Goal: Task Accomplishment & Management: Manage account settings

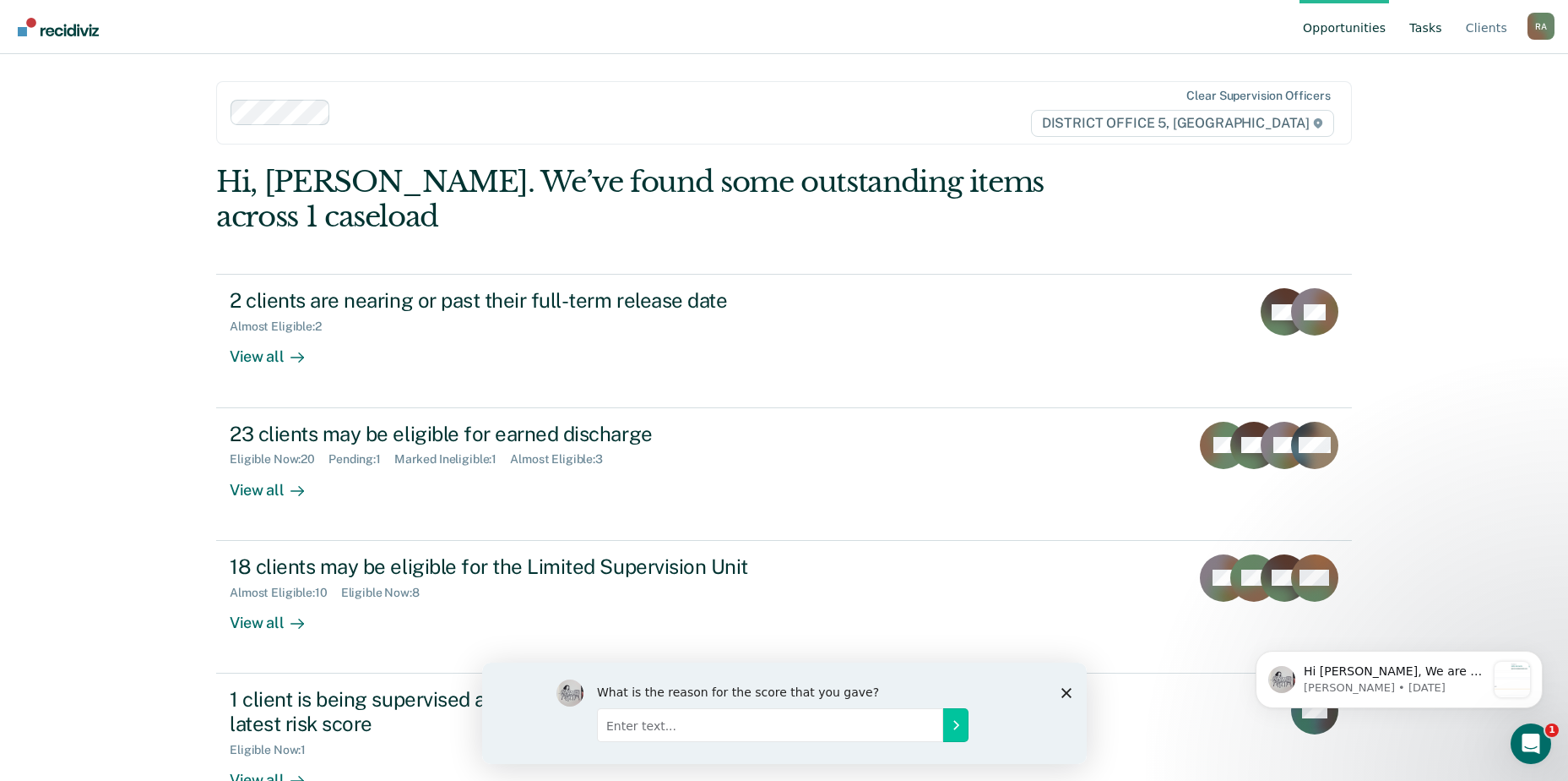
click at [1433, 32] on link "Tasks" at bounding box center [1426, 26] width 40 height 54
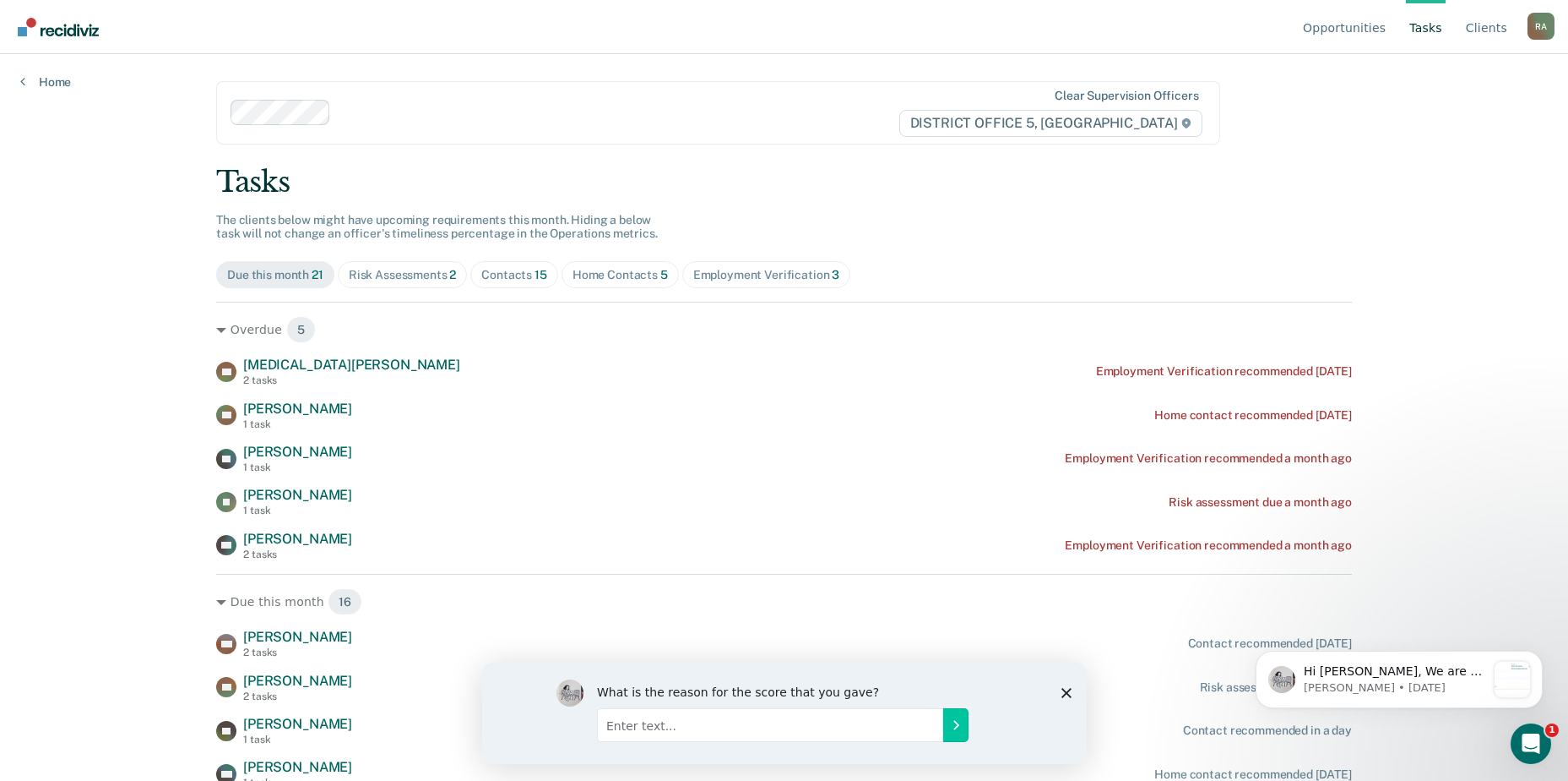
click at [372, 287] on span "Risk Assessments 2" at bounding box center [402, 275] width 130 height 27
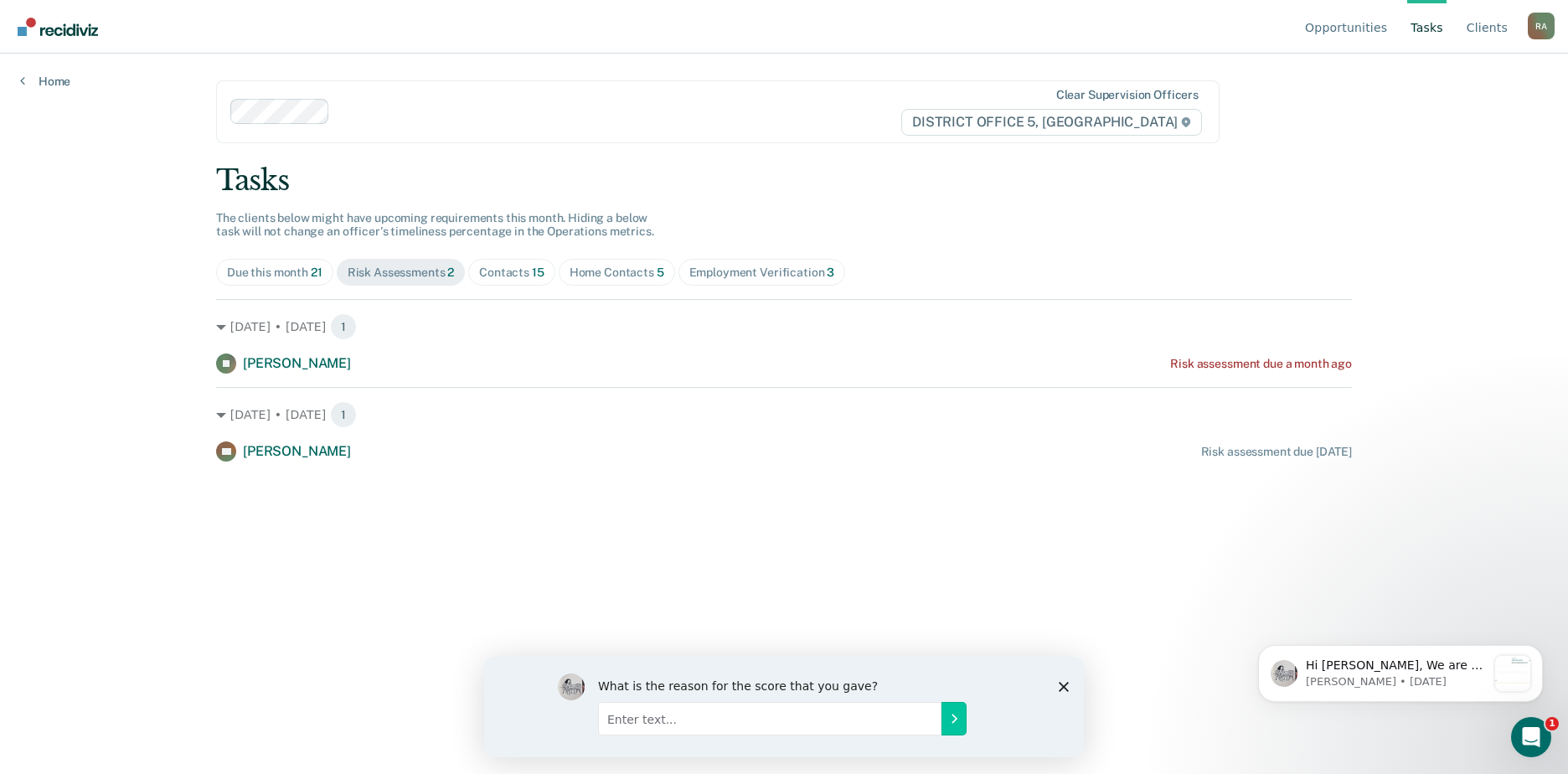
click at [281, 275] on div "Due this month 21" at bounding box center [275, 272] width 96 height 14
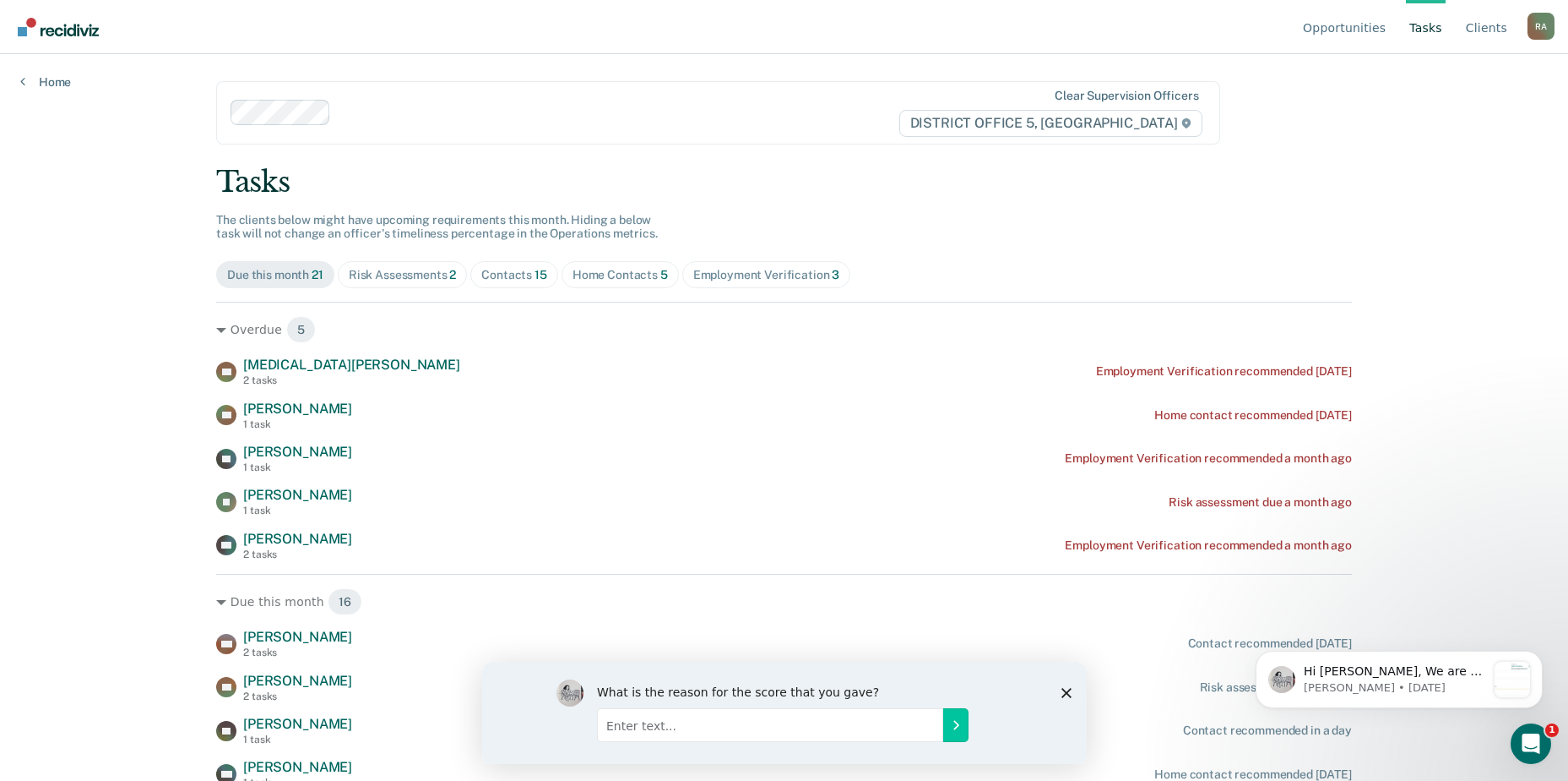
click at [723, 274] on div "Employment Verification 3" at bounding box center [767, 275] width 147 height 14
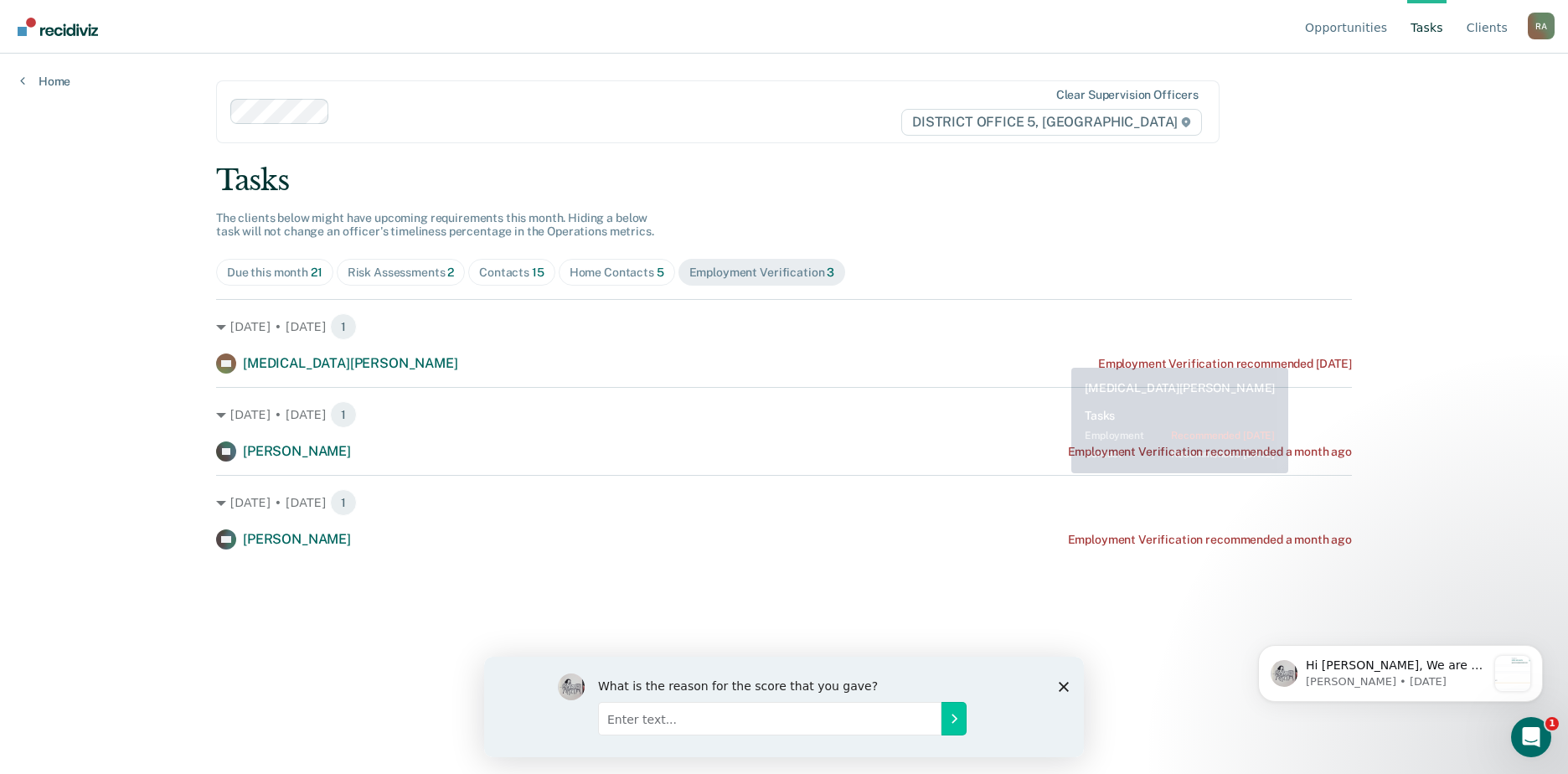
click at [1085, 207] on div "Tasks The clients below might have upcoming requirements this month. Hiding a b…" at bounding box center [784, 356] width 1136 height 386
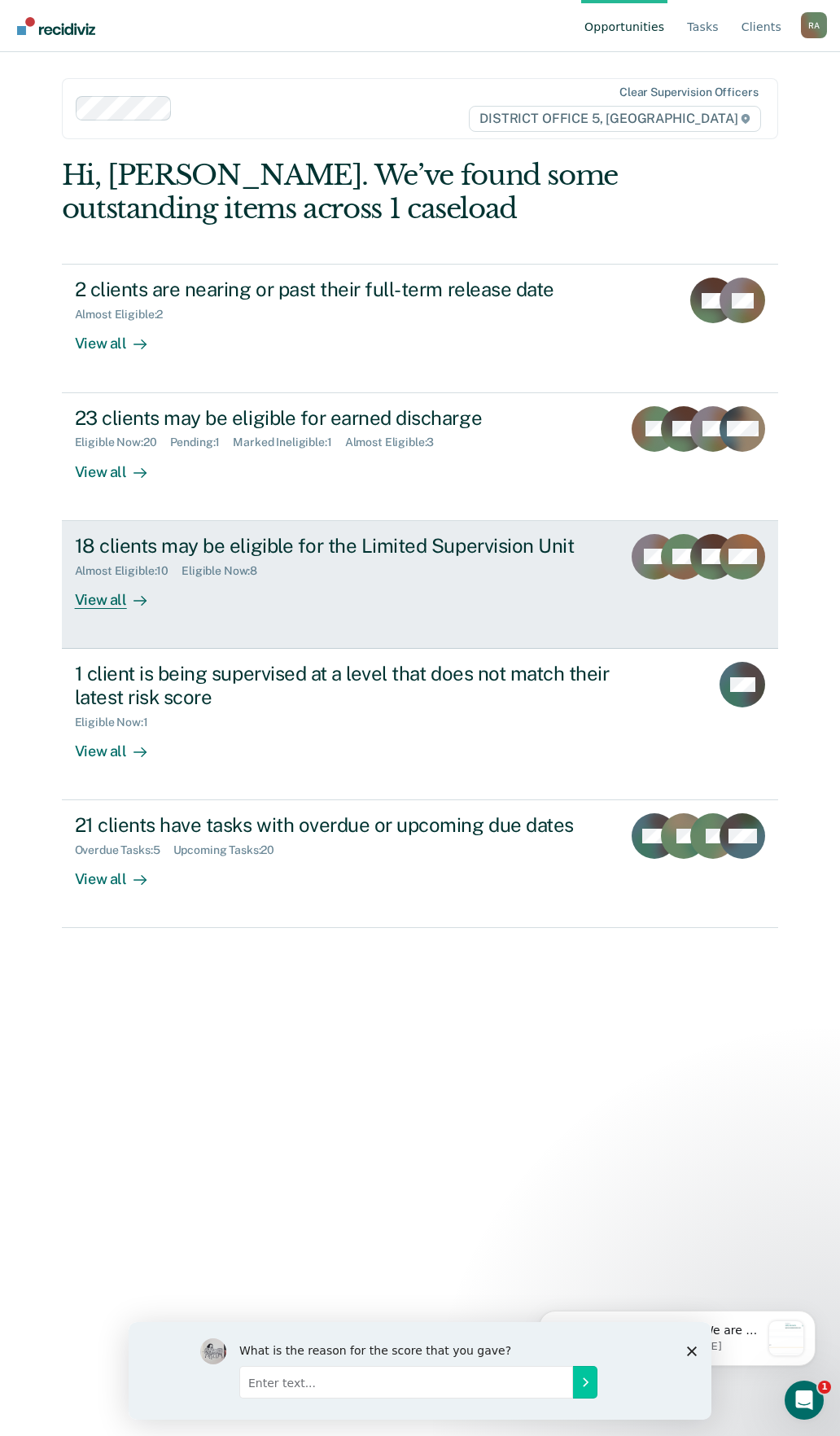
click at [384, 546] on div "18 clients may be eligible for the Limited Supervision Unit" at bounding box center [342, 545] width 535 height 24
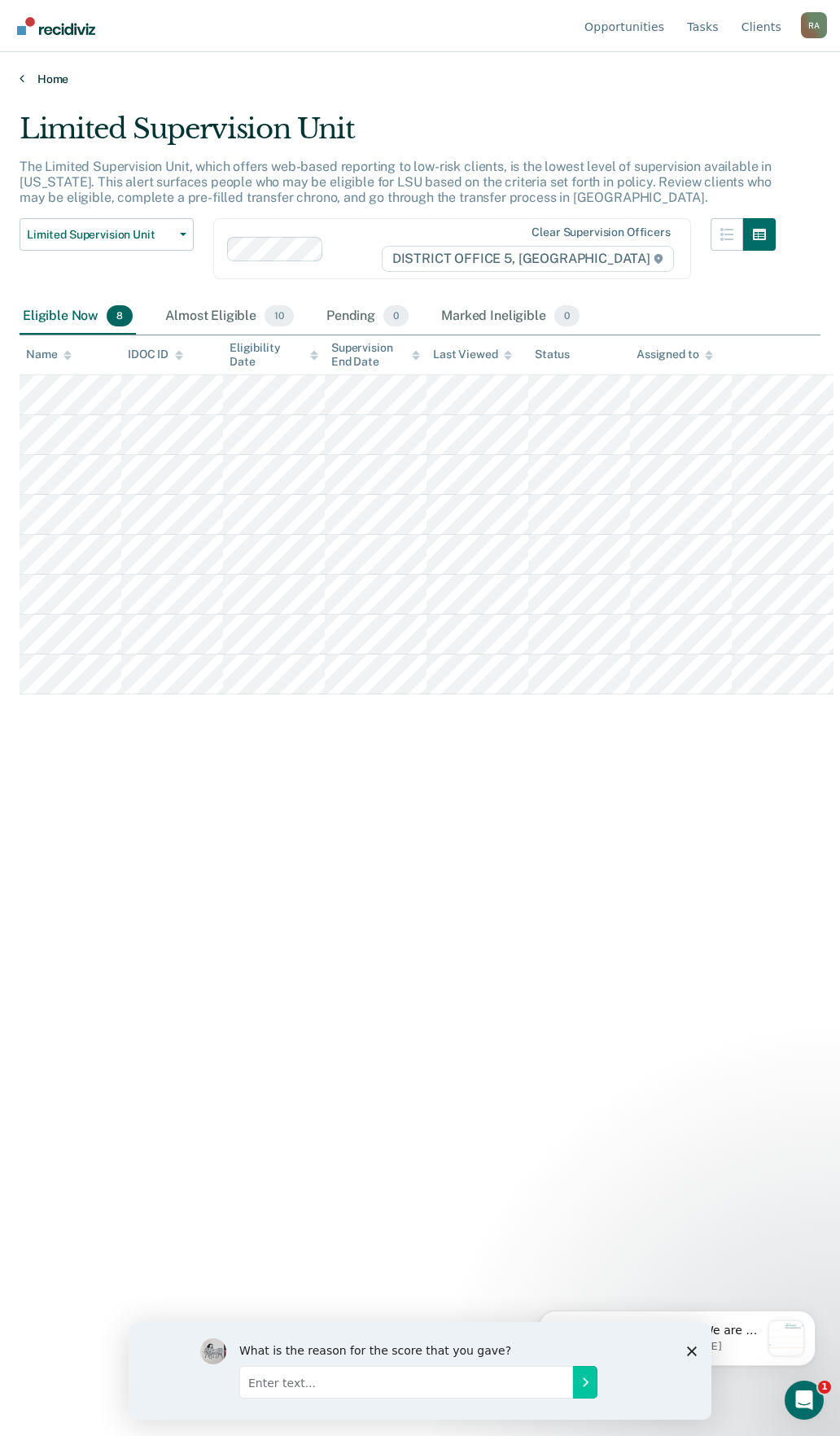
click at [41, 82] on link "Home" at bounding box center [420, 79] width 801 height 15
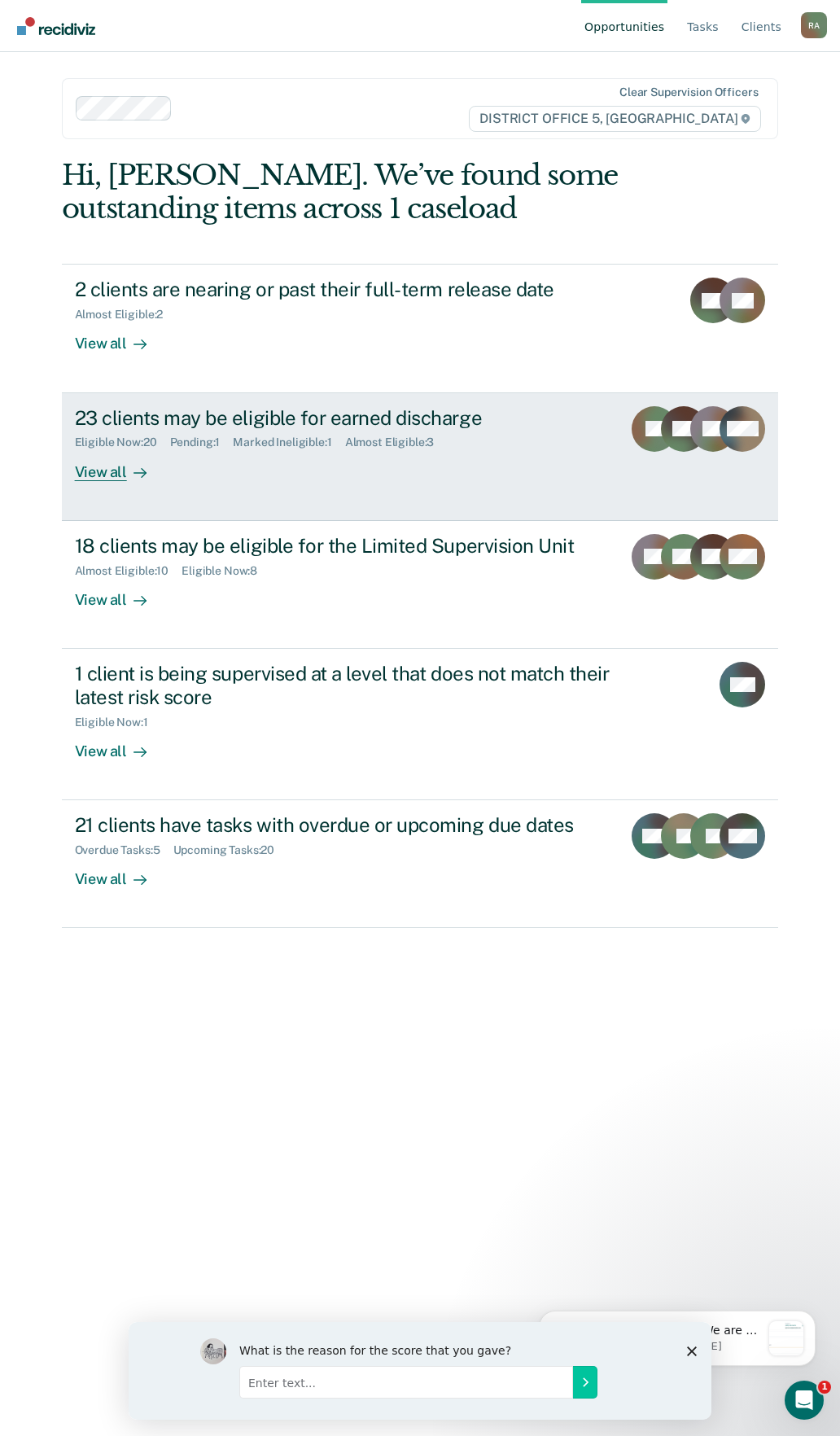
click at [307, 443] on div "Marked Ineligible : 1" at bounding box center [288, 442] width 112 height 14
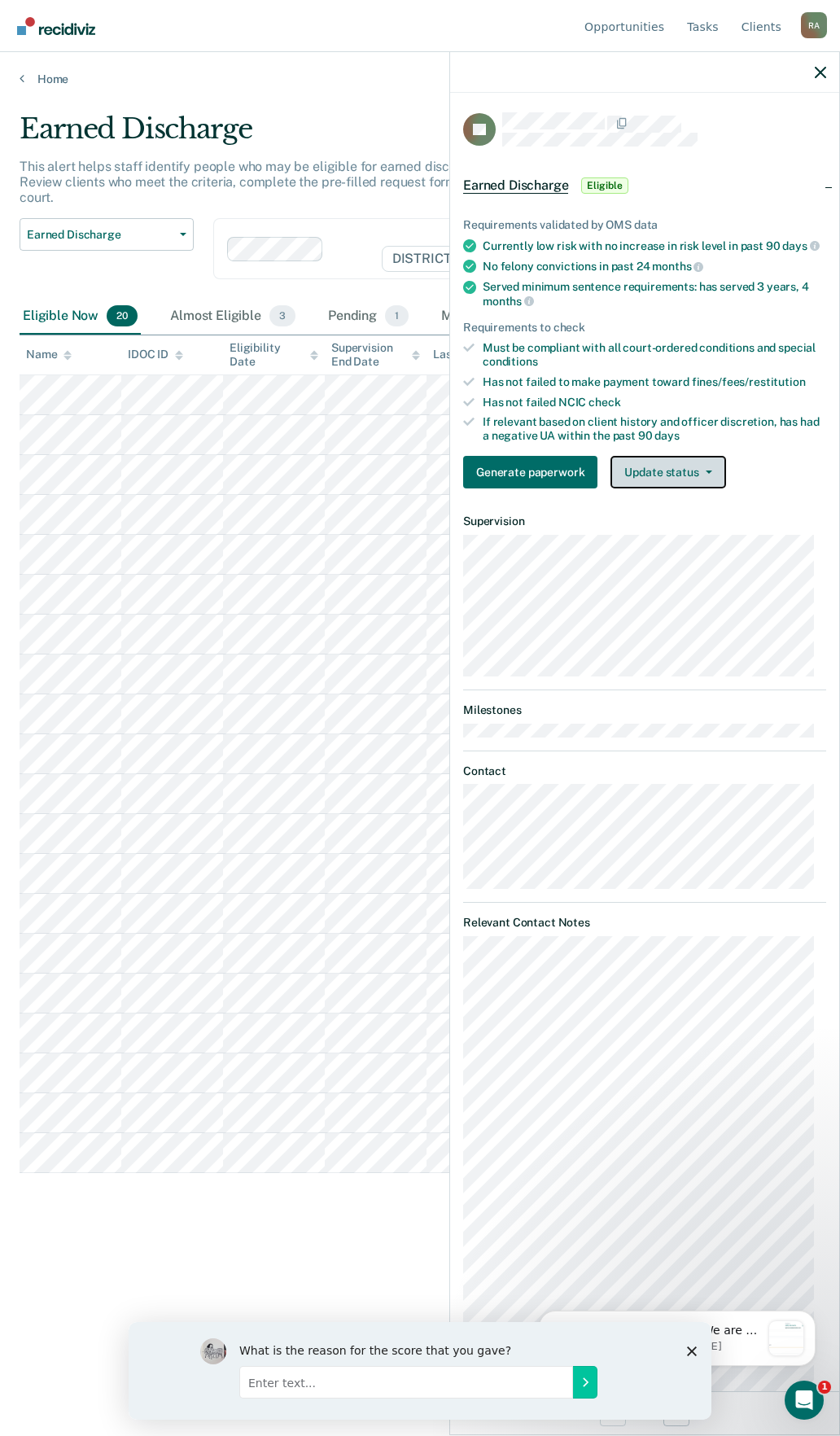
click at [668, 486] on button "Update status" at bounding box center [668, 472] width 115 height 33
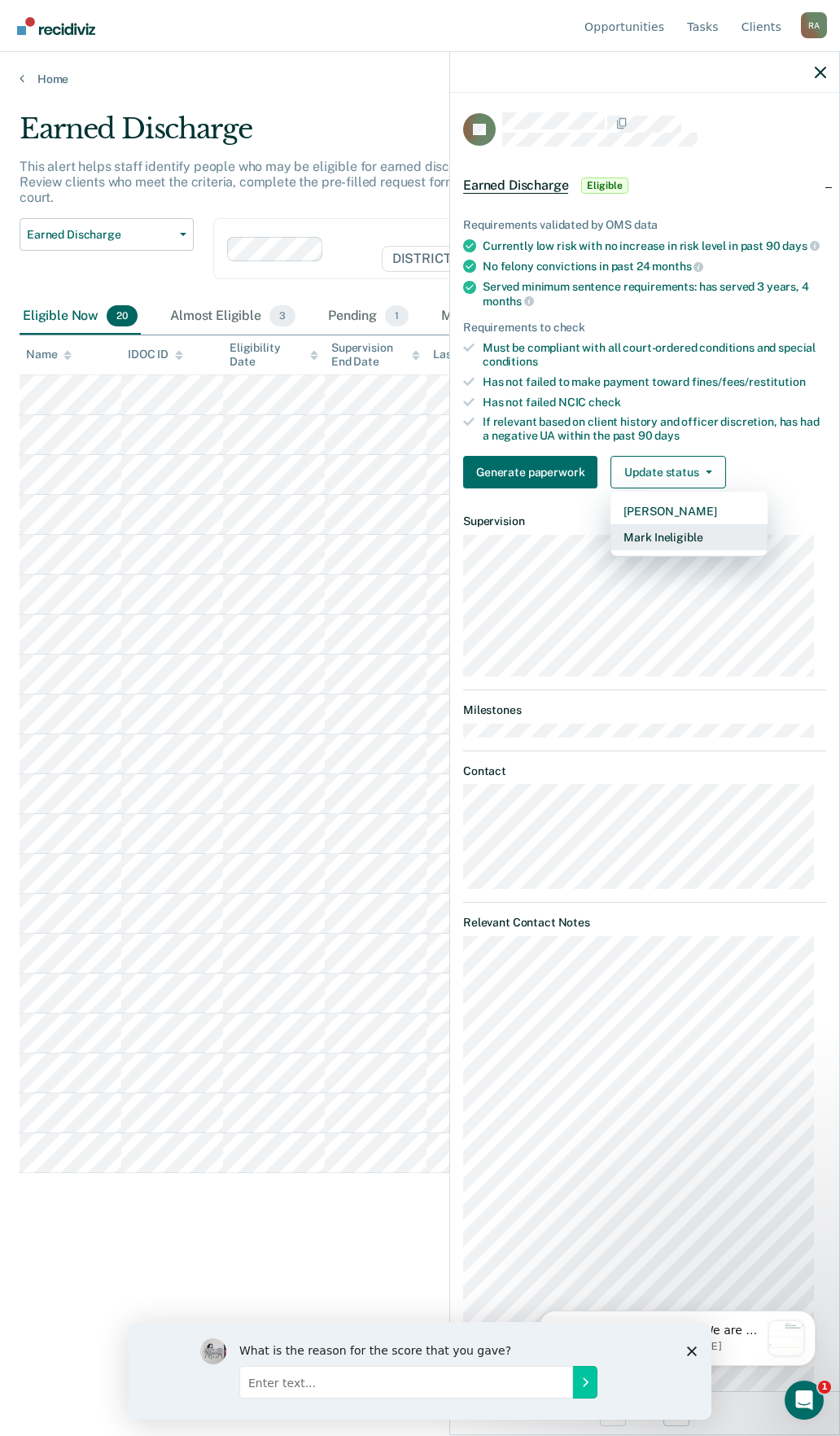
click at [671, 550] on button "Mark Ineligible" at bounding box center [688, 537] width 157 height 26
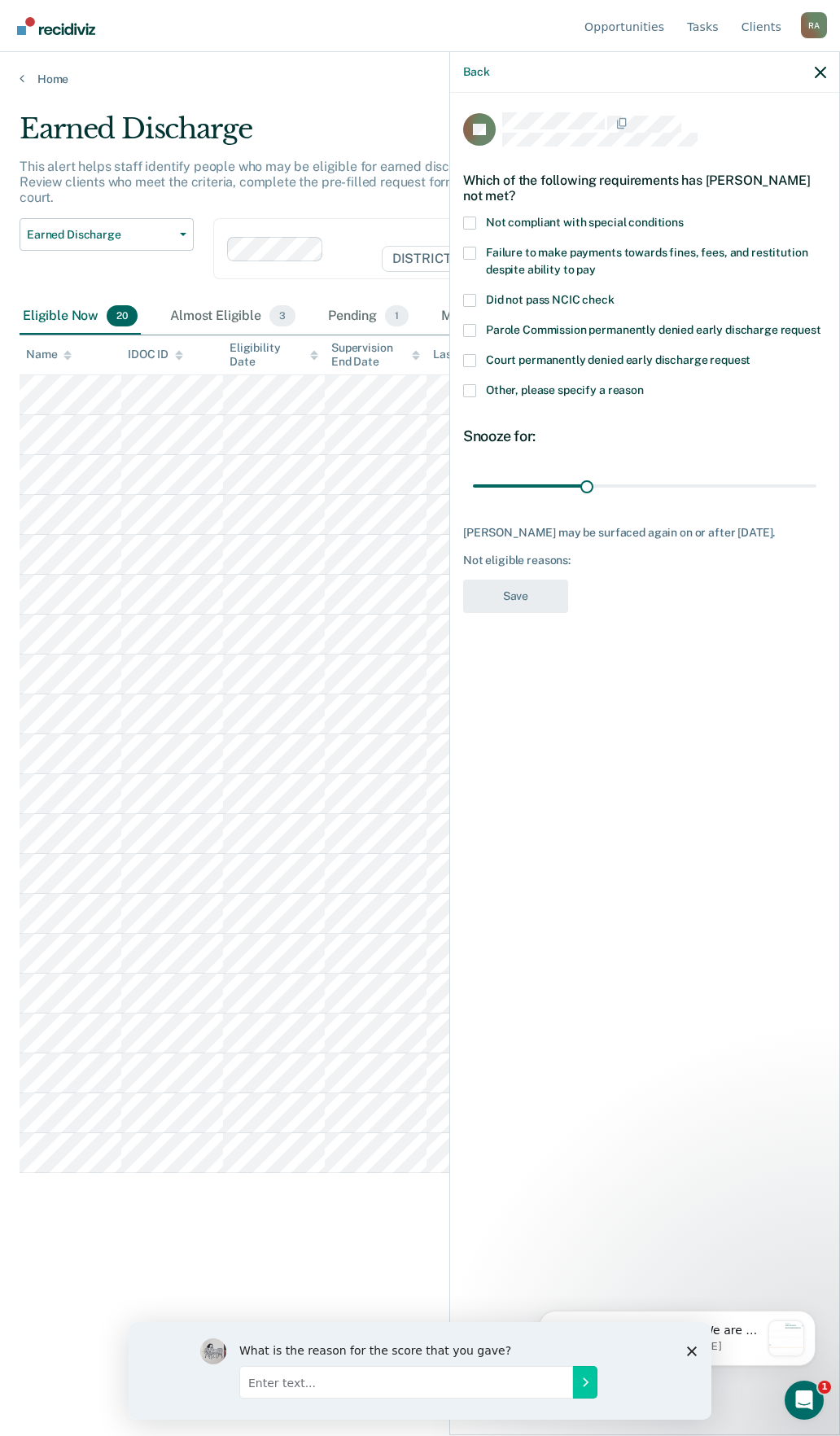
click at [469, 222] on span at bounding box center [470, 223] width 13 height 13
click at [683, 217] on input "Not compliant with special conditions" at bounding box center [683, 217] width 0 height 0
drag, startPoint x: 588, startPoint y: 481, endPoint x: 698, endPoint y: 487, distance: 110.2
click at [698, 487] on input "range" at bounding box center [645, 486] width 343 height 29
drag, startPoint x: 691, startPoint y: 486, endPoint x: 827, endPoint y: 484, distance: 136.0
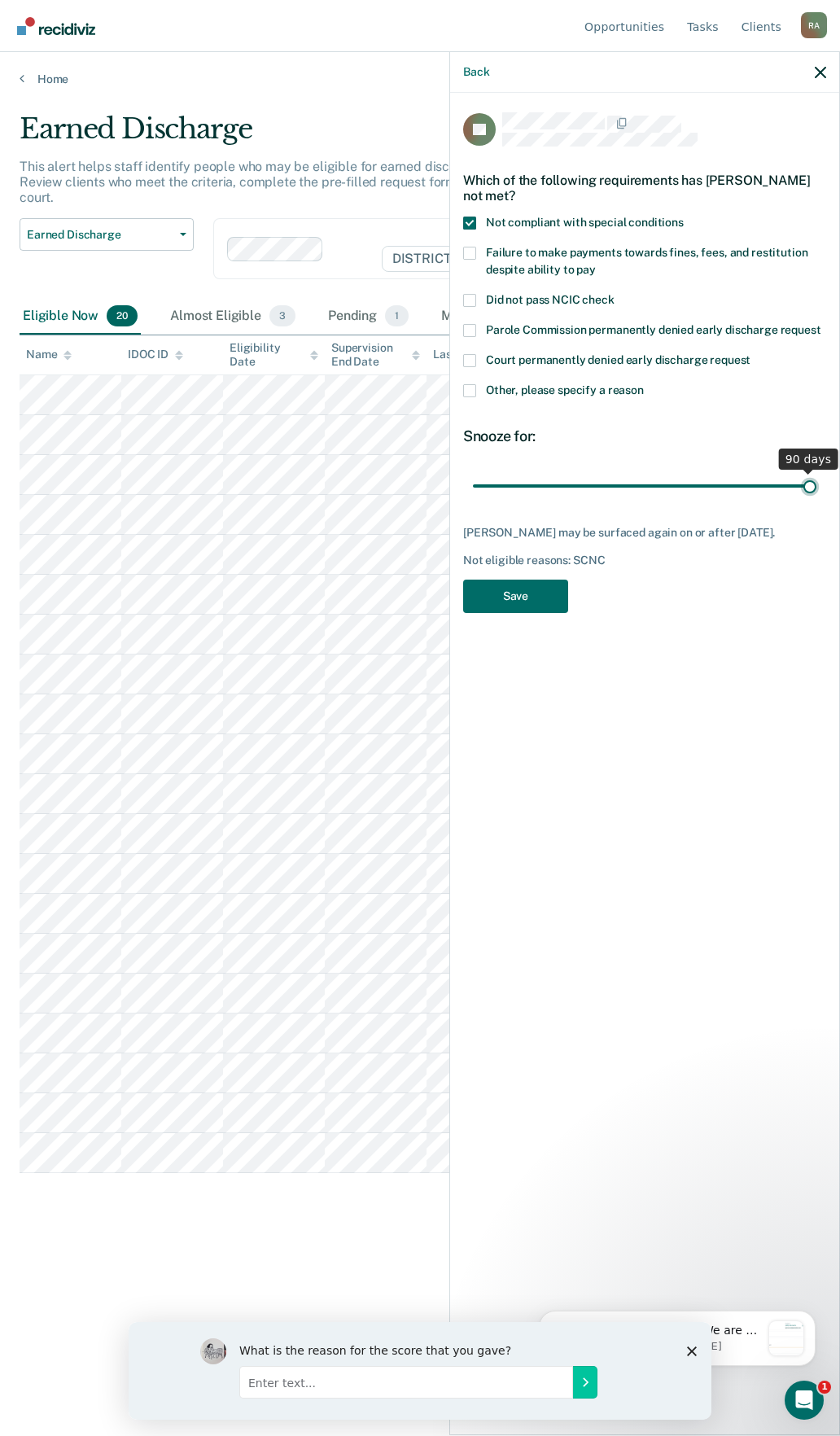
type input "90"
click at [816, 484] on input "range" at bounding box center [645, 486] width 343 height 29
click at [533, 609] on button "Save" at bounding box center [516, 596] width 105 height 34
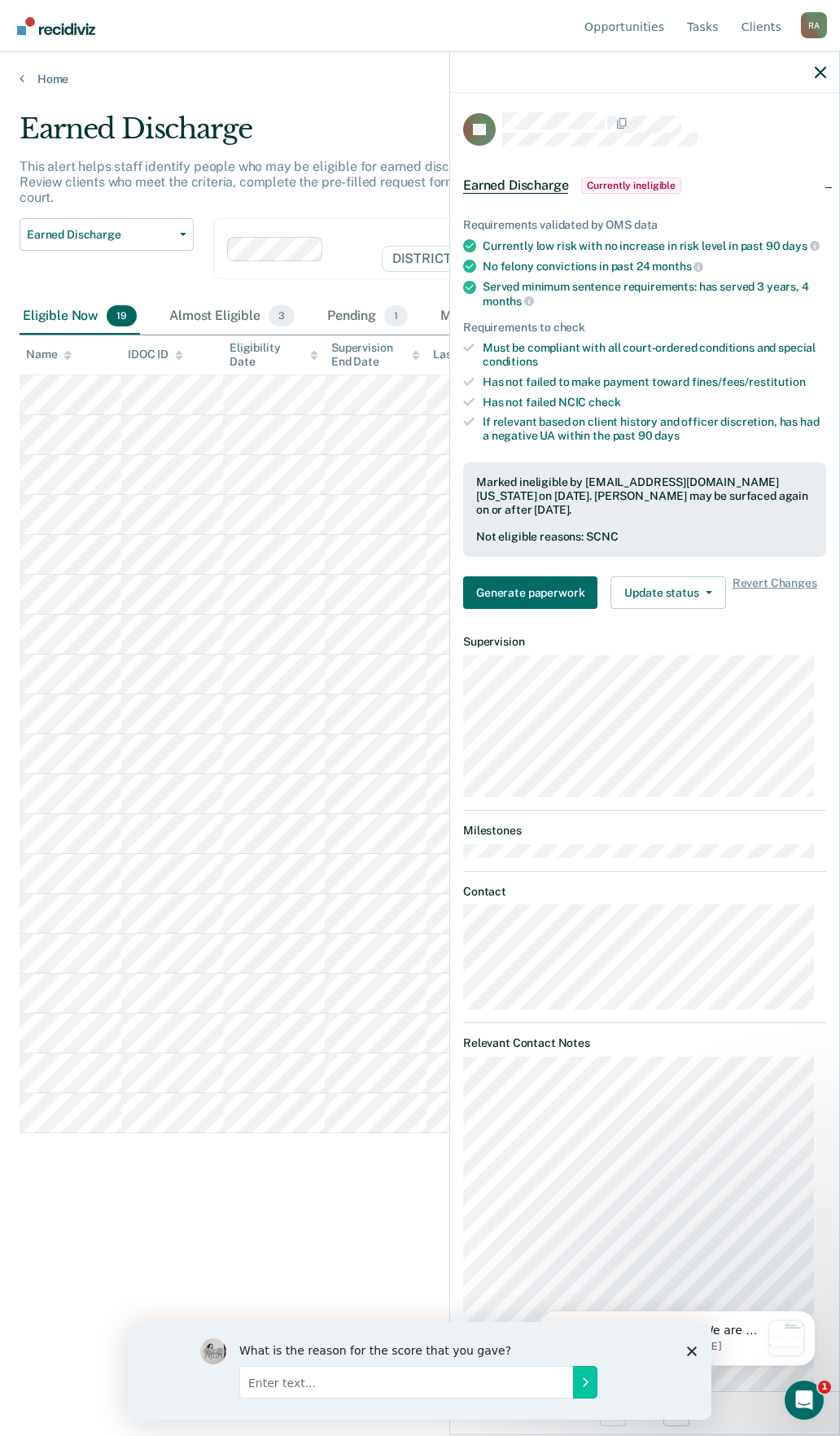
click at [177, 264] on div "Earned Discharge Release from Supervision Earned Discharge Limited Supervision …" at bounding box center [107, 259] width 174 height 81
click at [810, 74] on div at bounding box center [645, 72] width 389 height 41
click at [816, 73] on icon "button" at bounding box center [820, 72] width 11 height 12
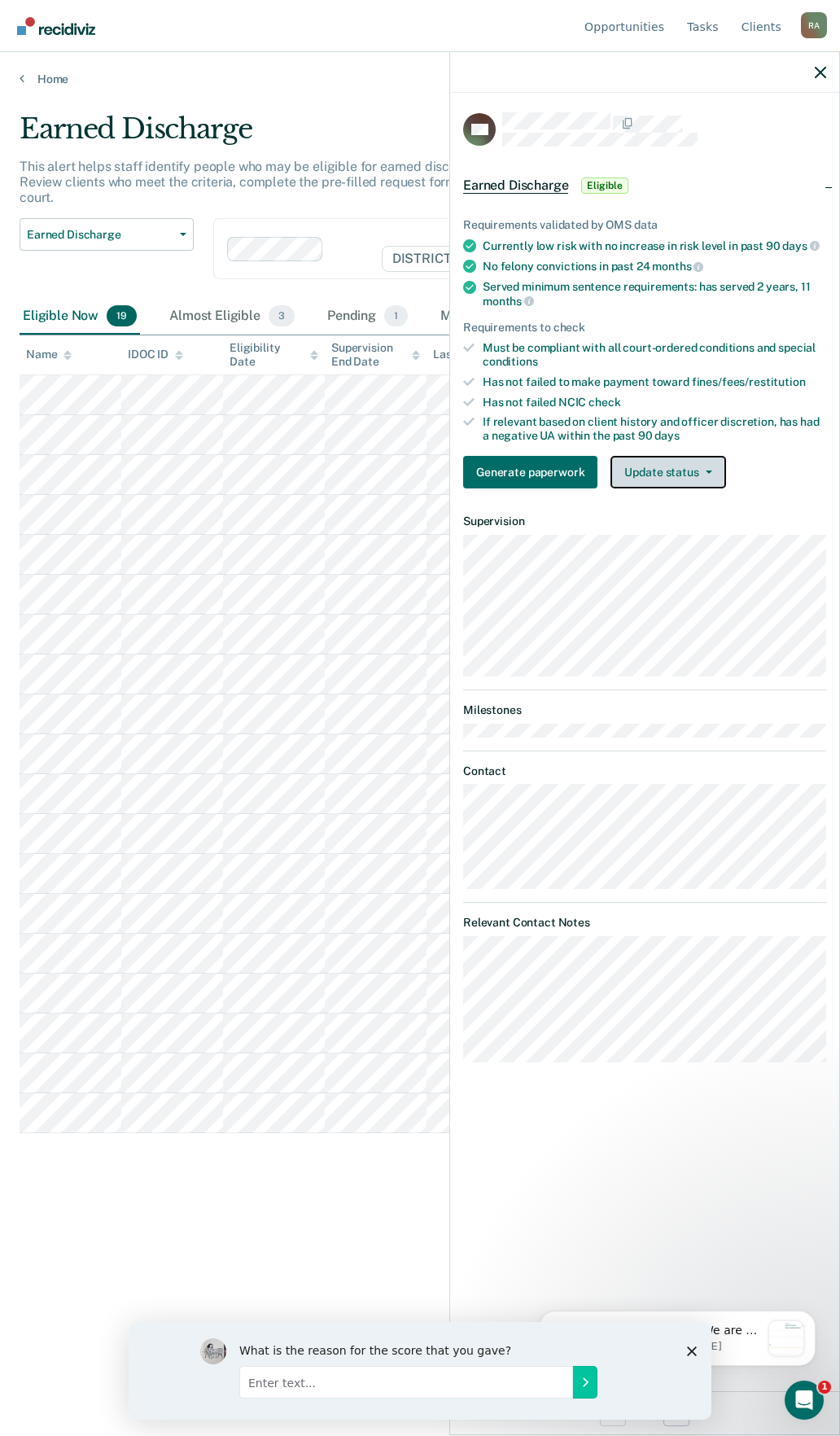
click at [669, 472] on button "Update status" at bounding box center [668, 472] width 115 height 33
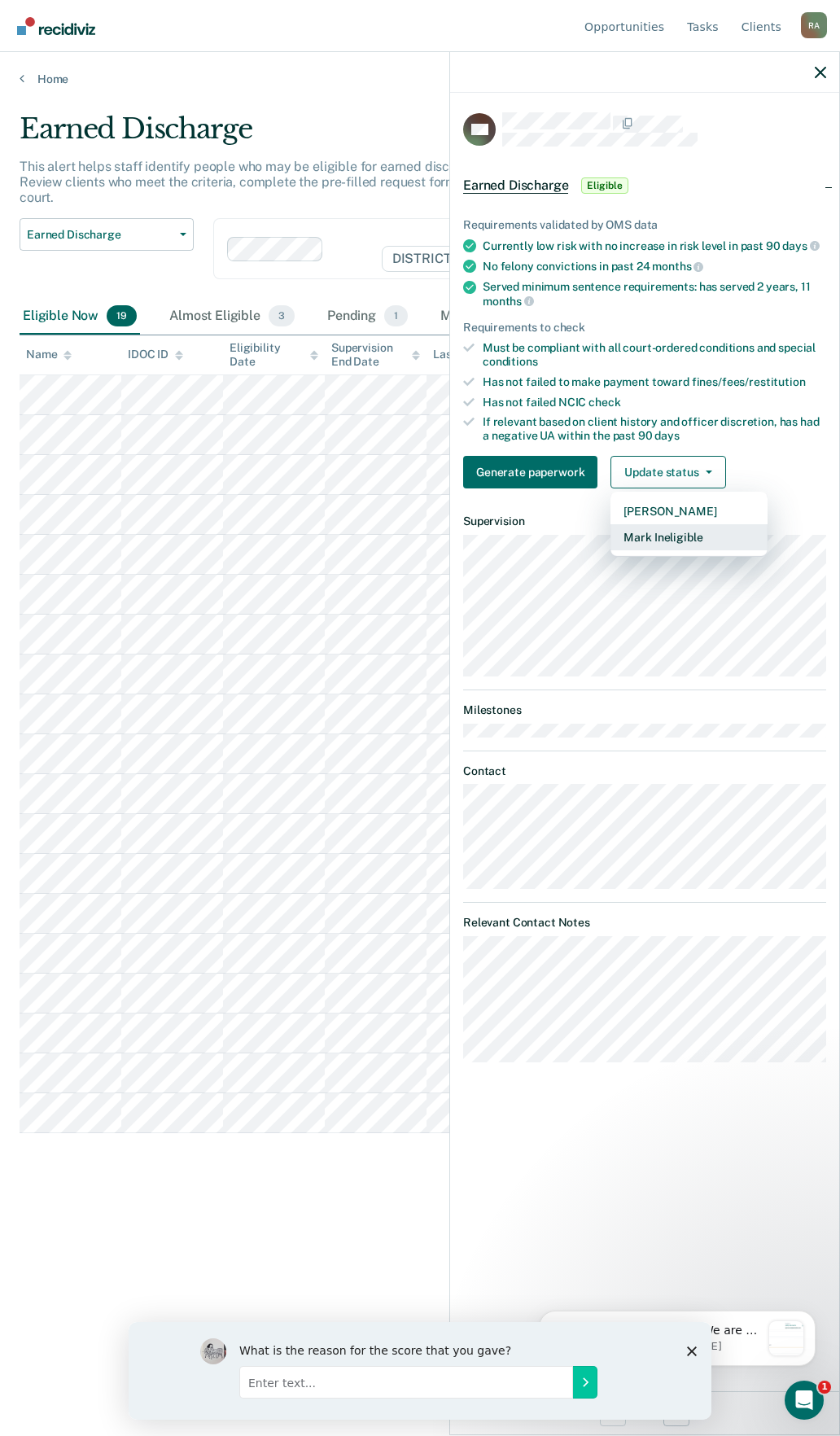
click at [669, 533] on button "Mark Ineligible" at bounding box center [688, 537] width 157 height 26
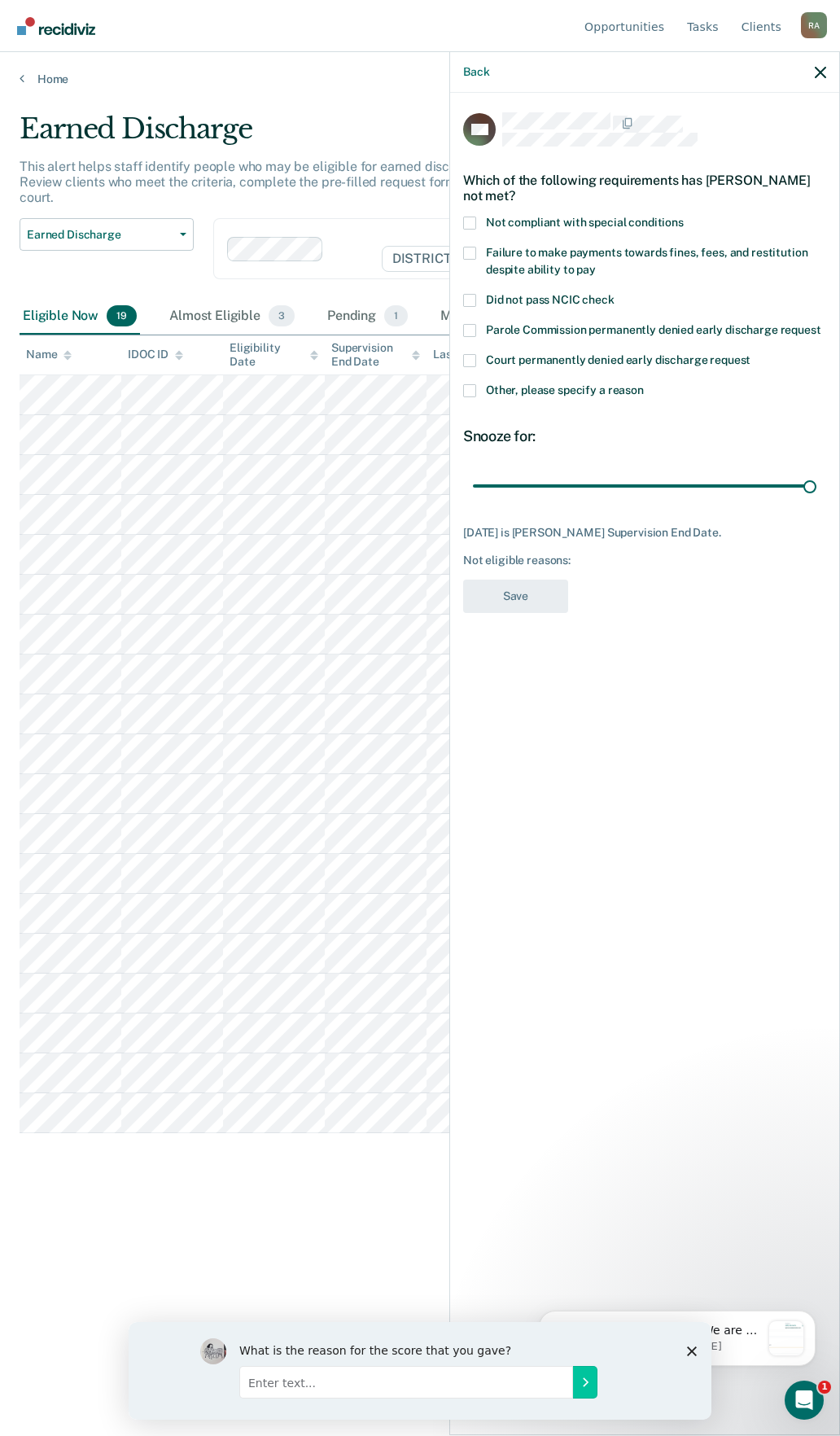
click at [472, 250] on span at bounding box center [470, 253] width 13 height 13
click at [595, 264] on input "Failure to make payments towards fines, fees, and restitution despite ability t…" at bounding box center [595, 264] width 0 height 0
click at [549, 602] on button "Save" at bounding box center [516, 596] width 105 height 34
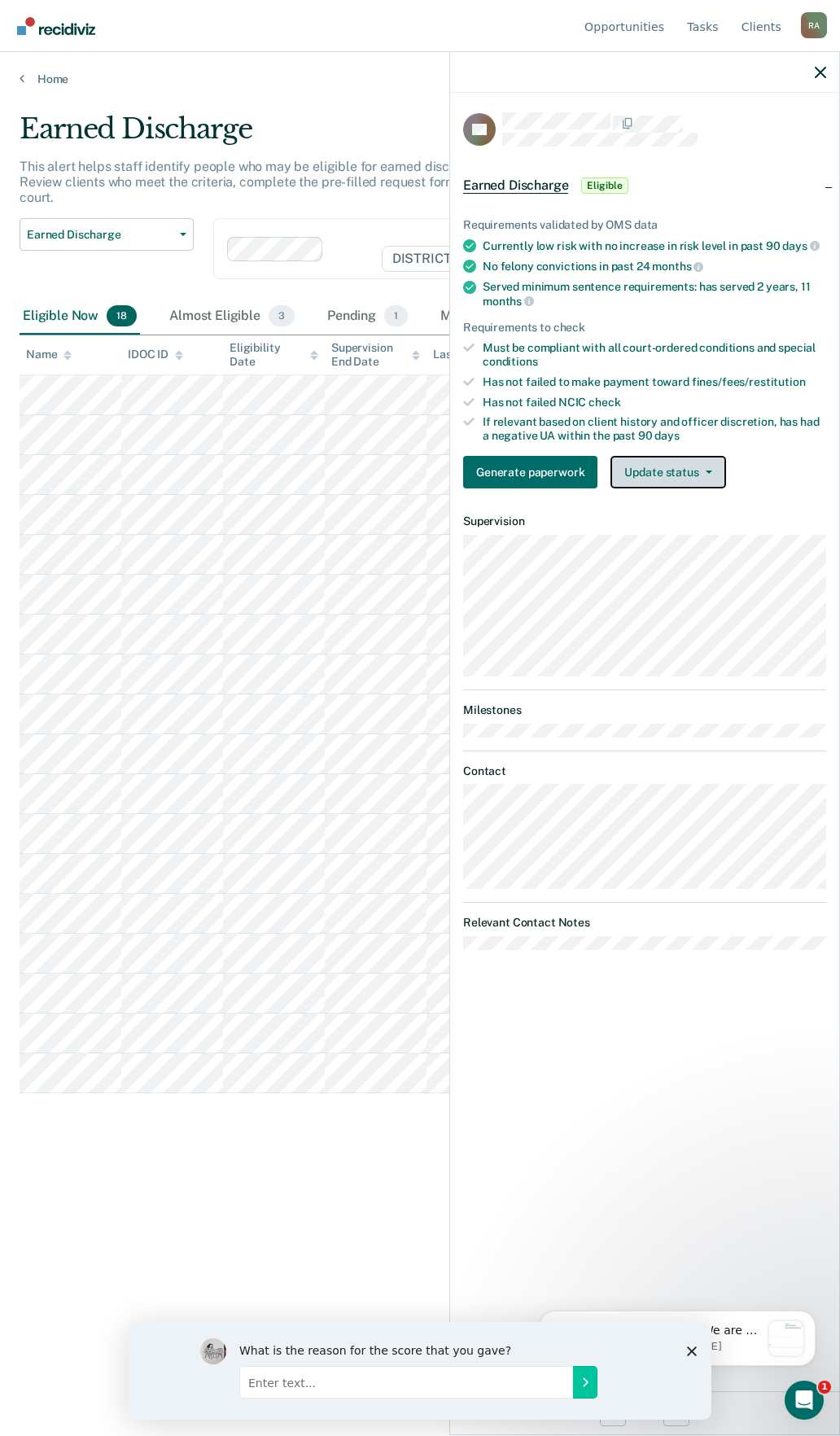
click at [646, 473] on button "Update status" at bounding box center [668, 472] width 115 height 33
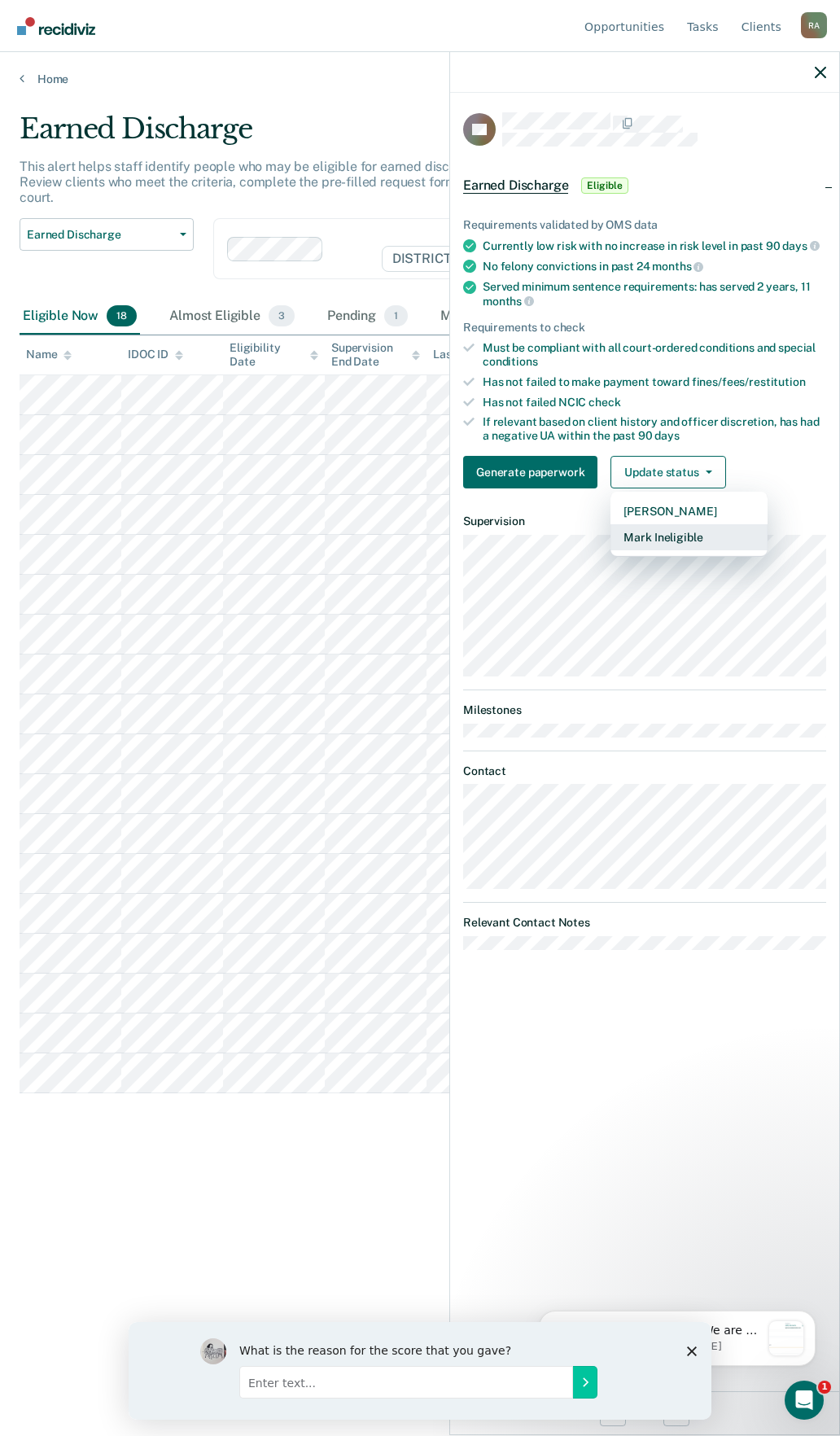
click at [666, 544] on button "Mark Ineligible" at bounding box center [688, 537] width 157 height 26
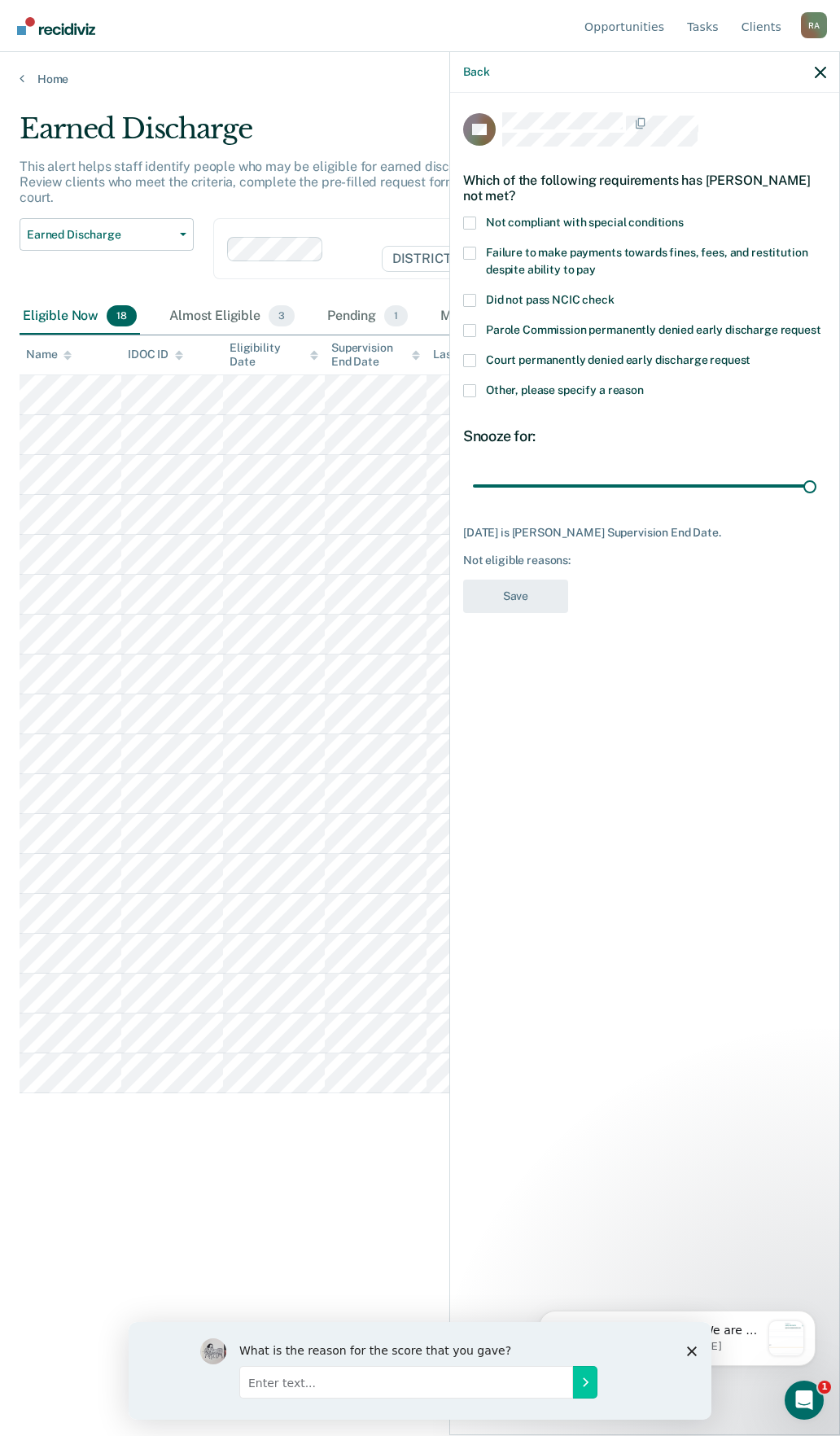
click at [461, 259] on div "CK Which of the following requirements has Celeste Kaneaster not met? Not compl…" at bounding box center [645, 762] width 389 height 1339
click at [470, 255] on span at bounding box center [470, 253] width 13 height 13
click at [595, 264] on input "Failure to make payments towards fines, fees, and restitution despite ability t…" at bounding box center [595, 264] width 0 height 0
click at [477, 388] on label "Other, please specify a reason" at bounding box center [645, 393] width 363 height 17
click at [644, 384] on input "Other, please specify a reason" at bounding box center [644, 384] width 0 height 0
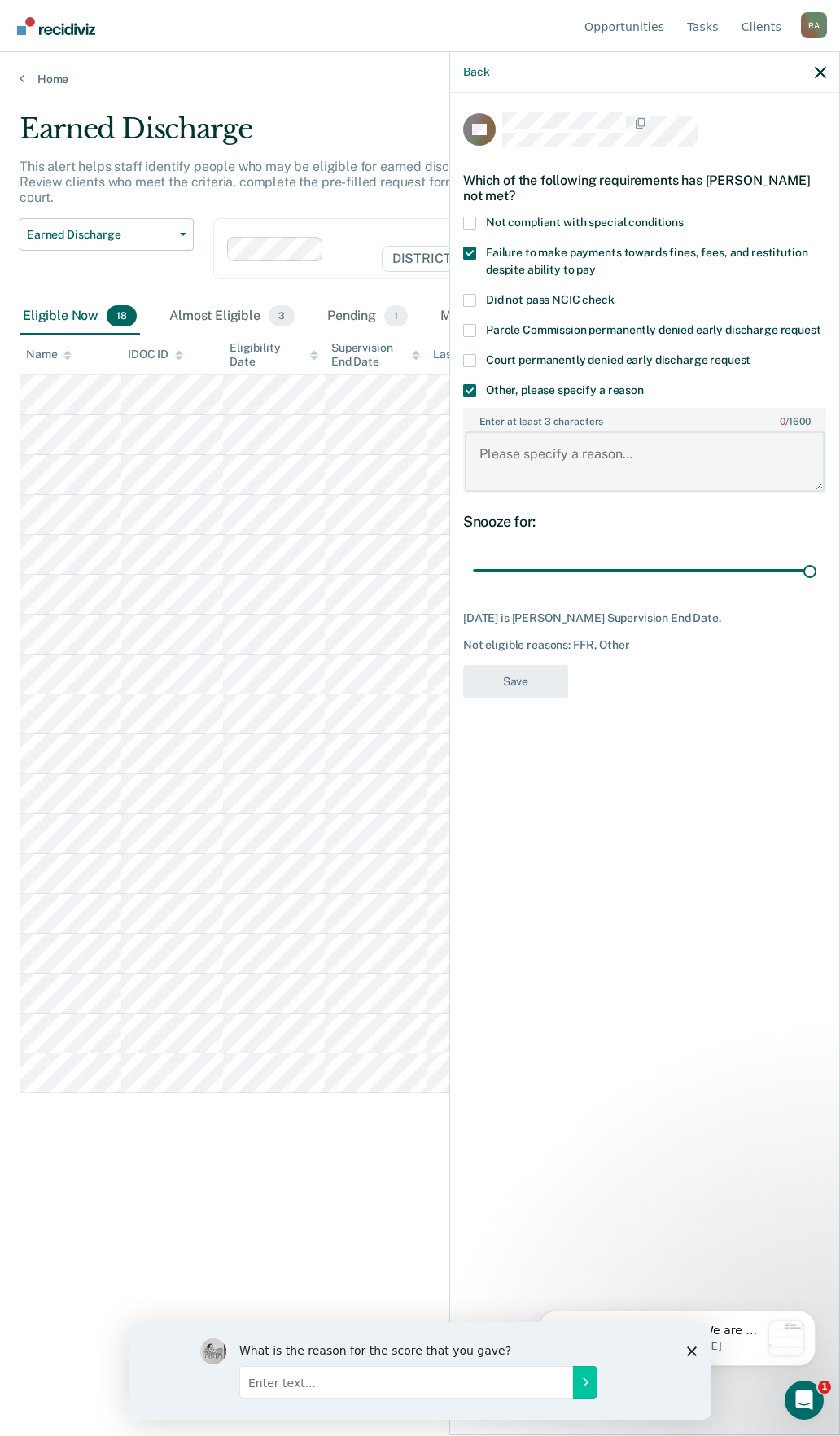
click at [561, 479] on textarea "Enter at least 3 characters 0 / 1600" at bounding box center [645, 461] width 360 height 60
type textarea "COS not paid"
click at [492, 689] on button "Save" at bounding box center [516, 682] width 105 height 34
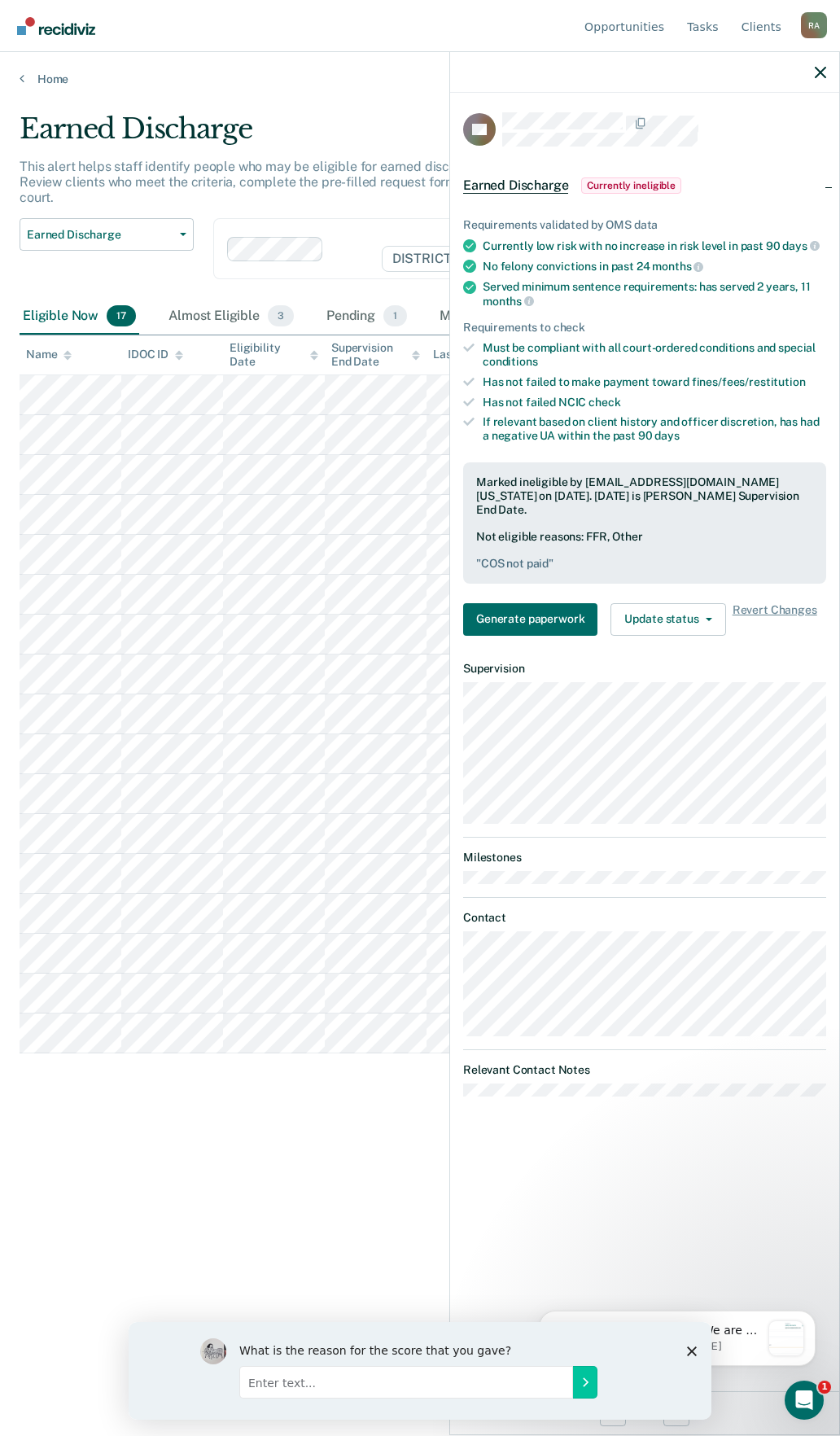
click at [814, 71] on div at bounding box center [645, 72] width 389 height 41
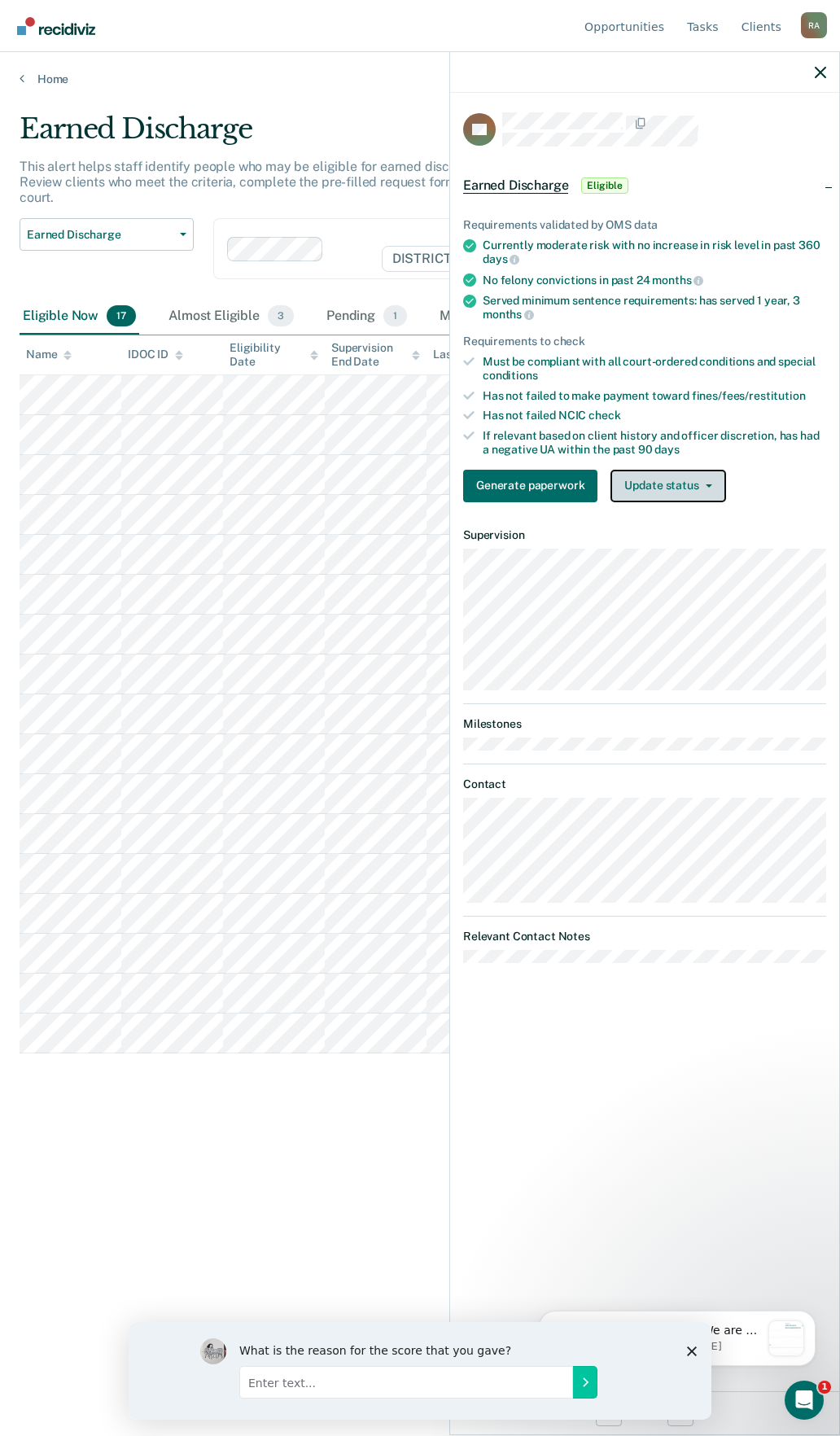
click at [694, 480] on button "Update status" at bounding box center [668, 486] width 115 height 33
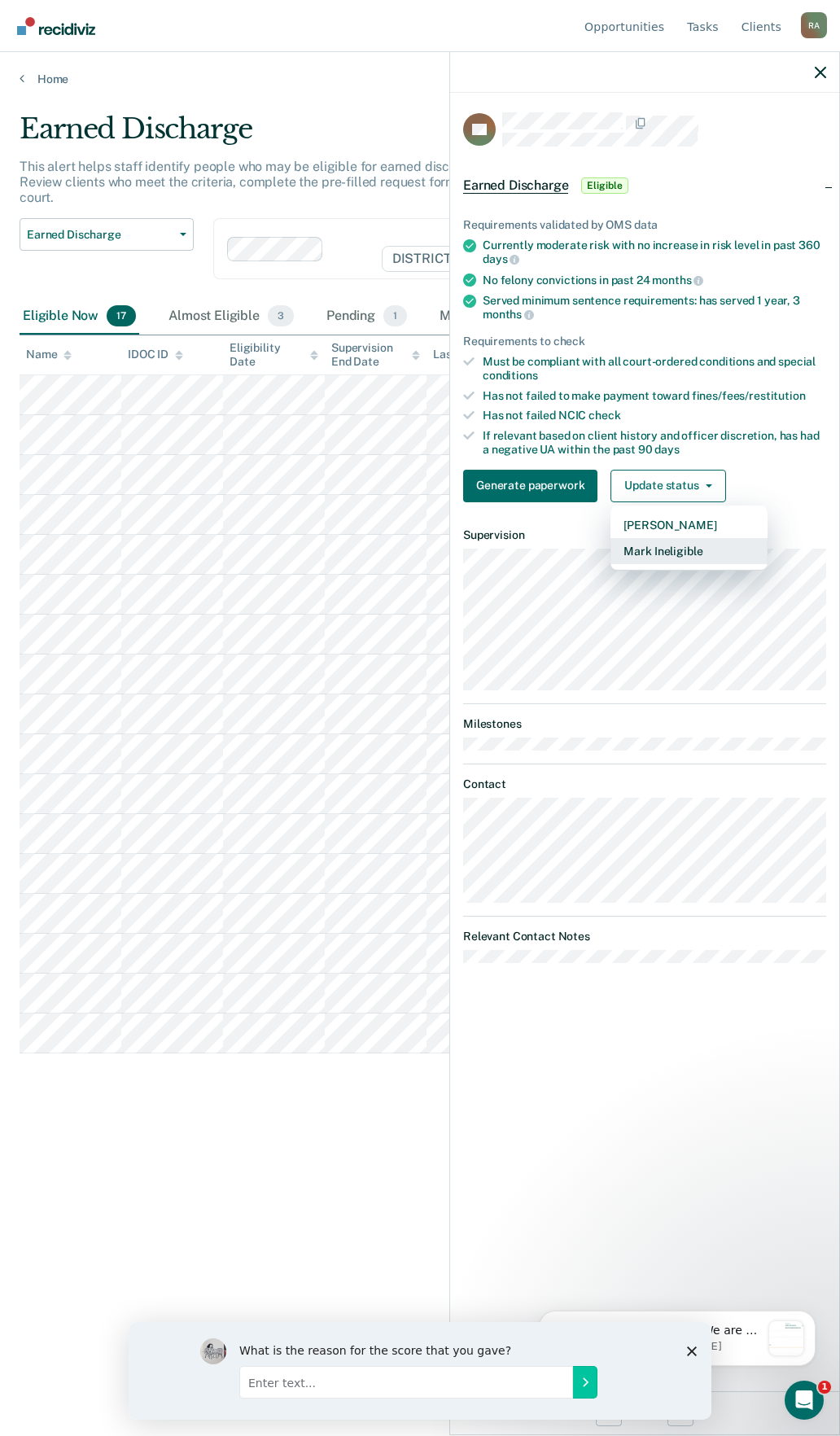
click at [680, 549] on button "Mark Ineligible" at bounding box center [688, 551] width 157 height 26
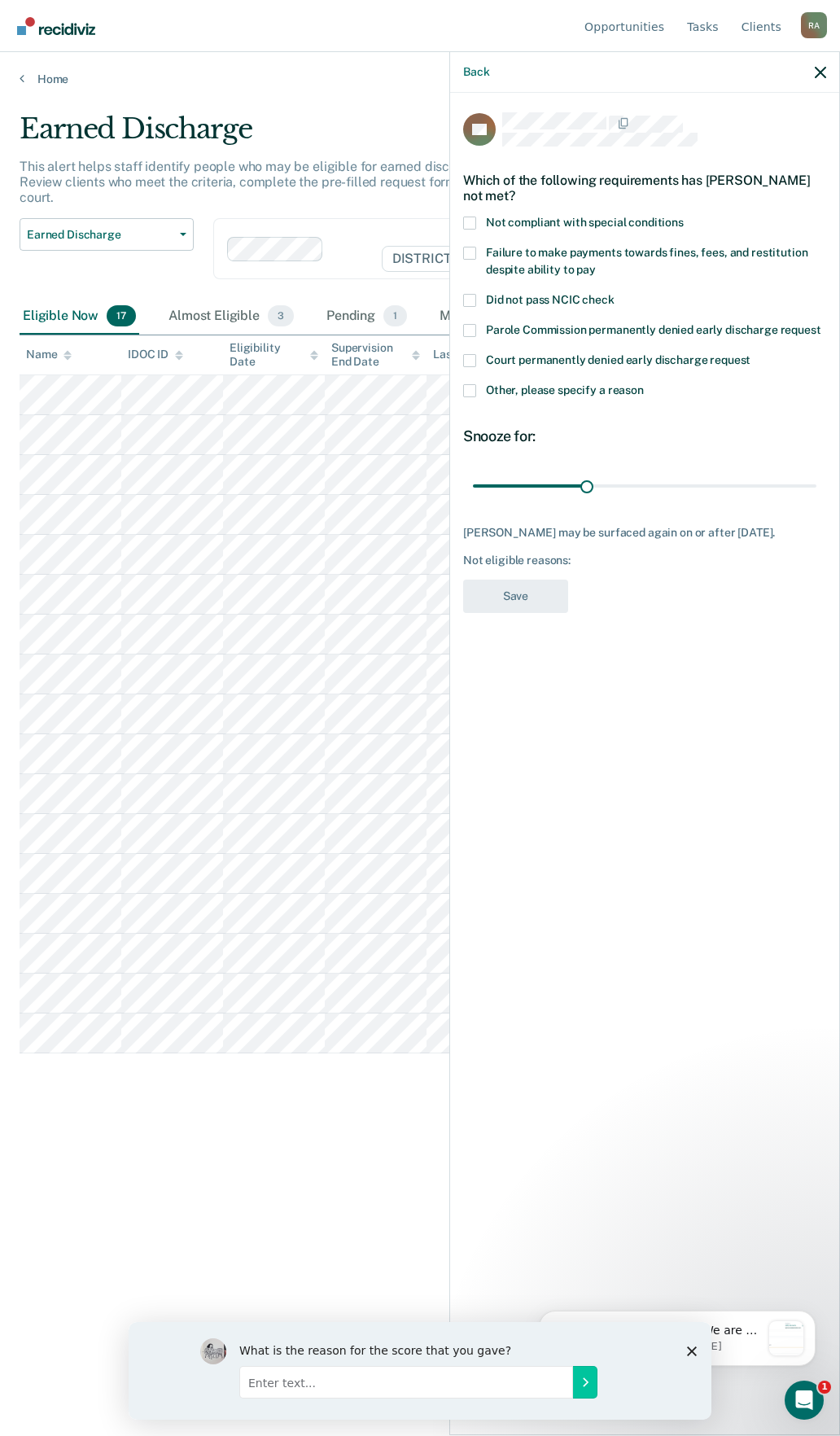
click at [476, 220] on label "Not compliant with special conditions" at bounding box center [645, 225] width 363 height 17
click at [683, 217] on input "Not compliant with special conditions" at bounding box center [683, 217] width 0 height 0
click at [466, 255] on span at bounding box center [470, 253] width 13 height 13
click at [595, 264] on input "Failure to make payments towards fines, fees, and restitution despite ability t…" at bounding box center [595, 264] width 0 height 0
click at [466, 393] on span at bounding box center [470, 391] width 13 height 13
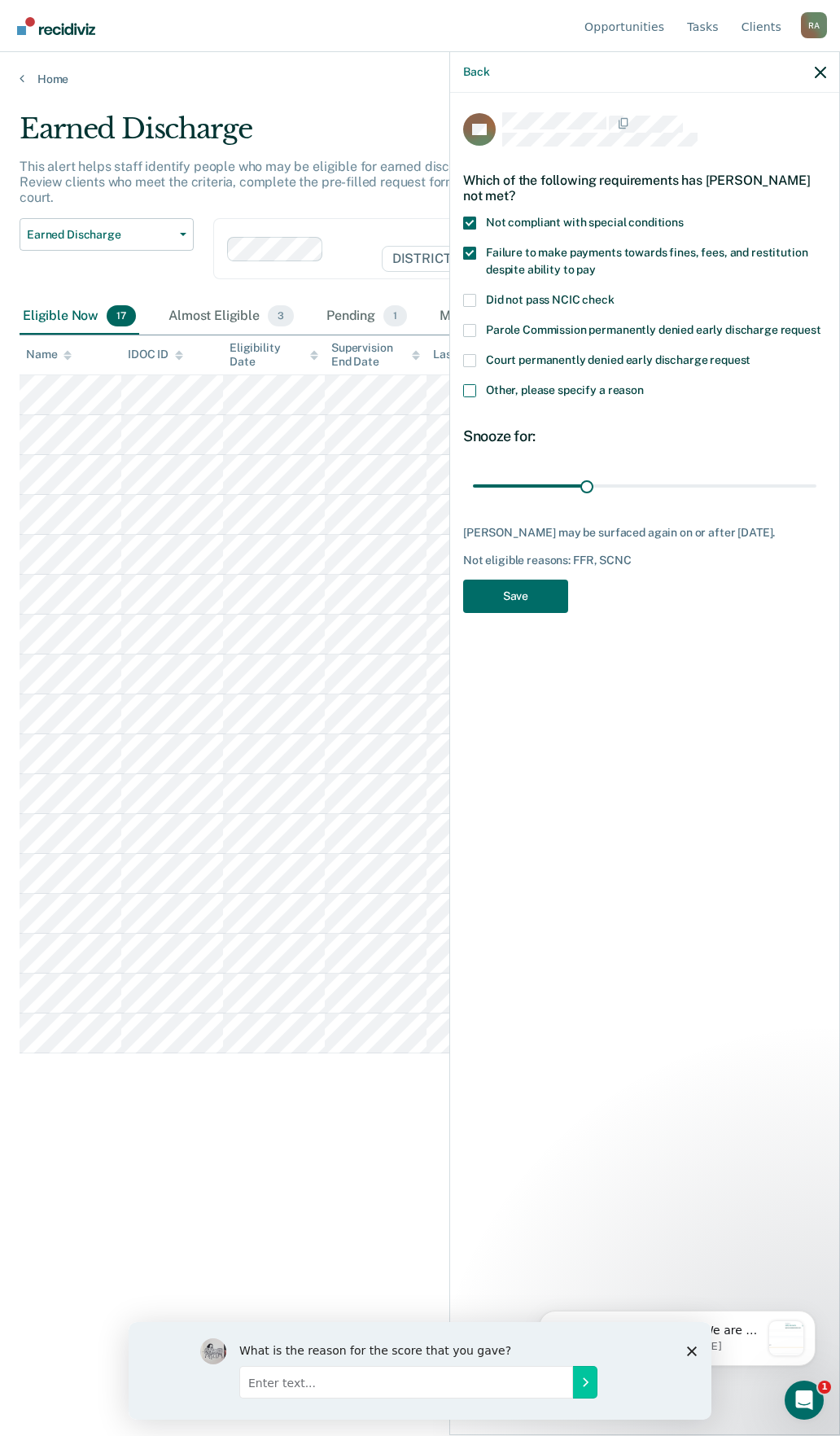
click at [644, 384] on input "Other, please specify a reason" at bounding box center [644, 384] width 0 height 0
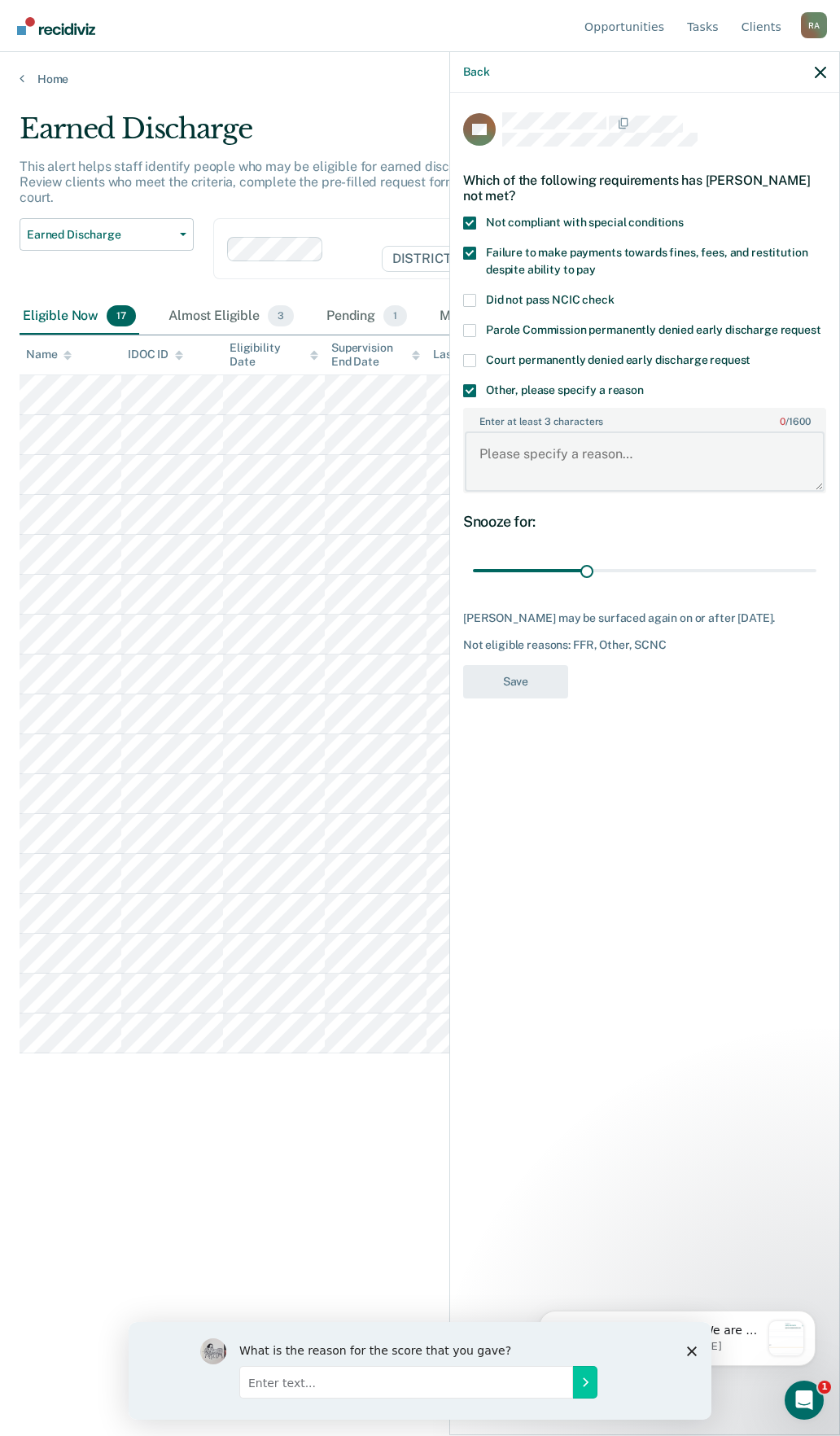
click at [542, 468] on textarea "Enter at least 3 characters 0 / 1600" at bounding box center [645, 461] width 360 height 60
type textarea "n"
type textarea "Used in the last 12 months"
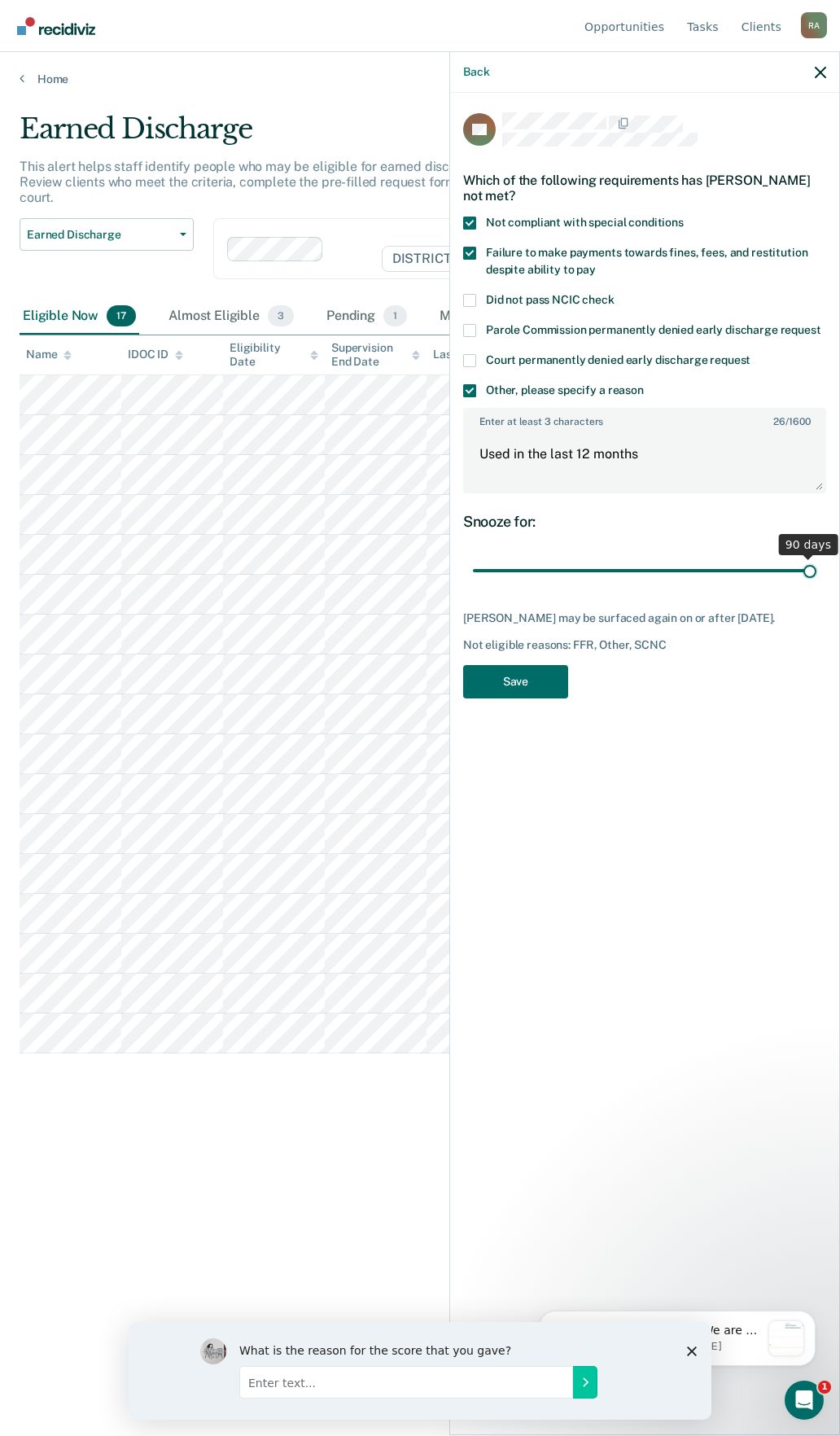
drag, startPoint x: 575, startPoint y: 567, endPoint x: 906, endPoint y: 637, distance: 338.3
type input "90"
click at [816, 586] on input "range" at bounding box center [645, 571] width 343 height 29
click at [549, 698] on button "Save" at bounding box center [516, 682] width 105 height 34
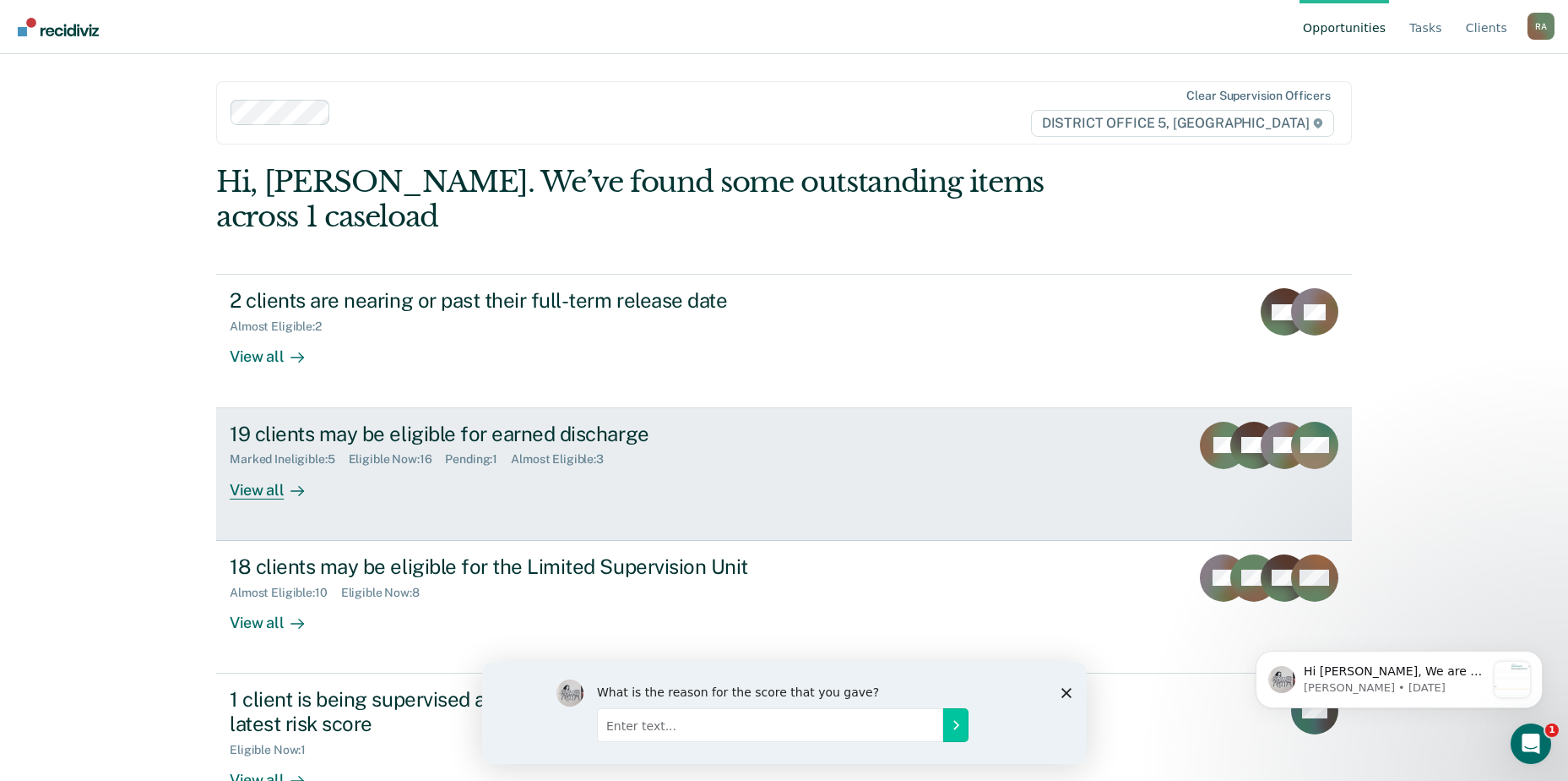
click at [419, 422] on div "19 clients may be eligible for earned discharge" at bounding box center [527, 434] width 593 height 25
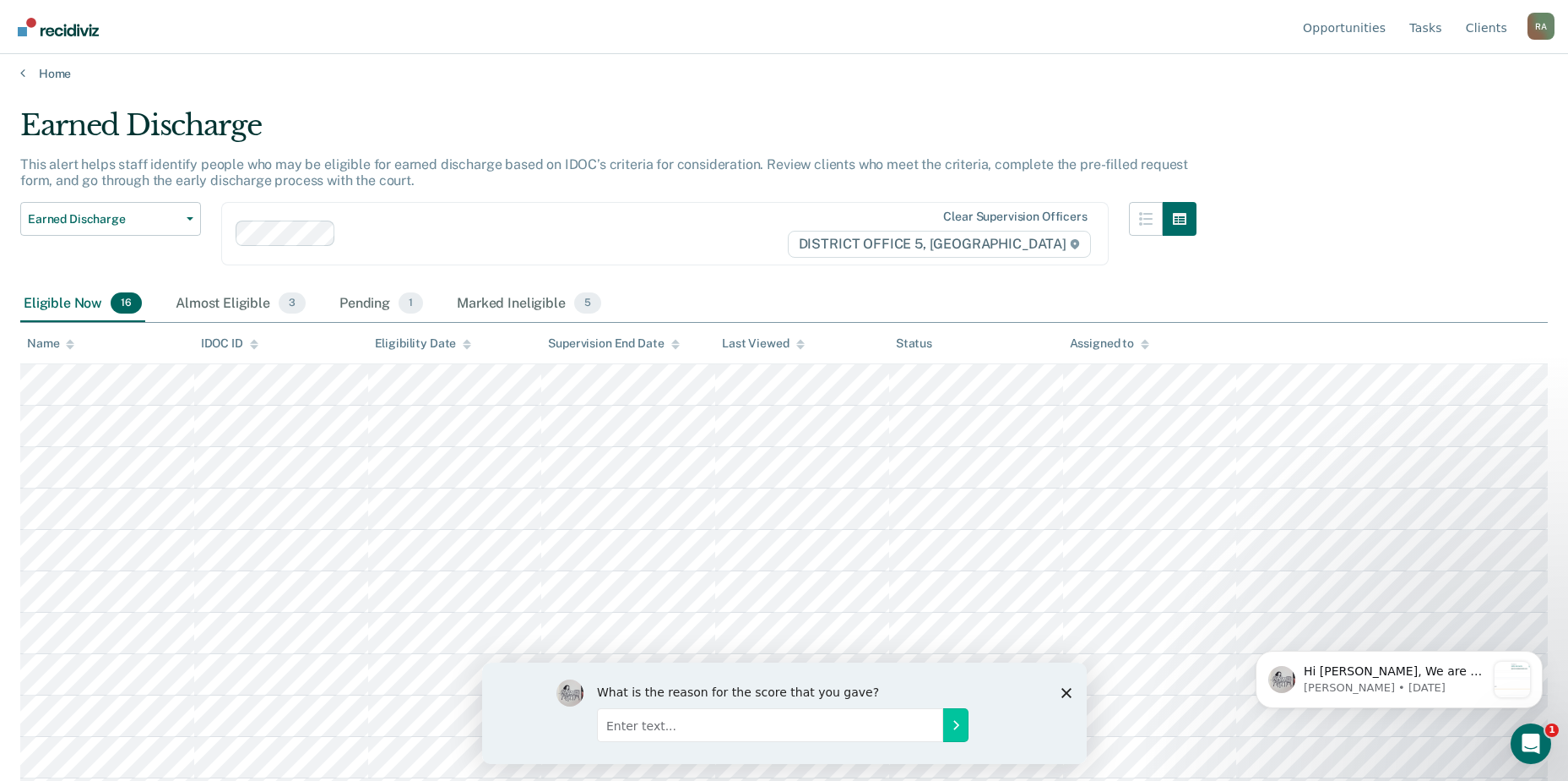
scroll to position [1, 0]
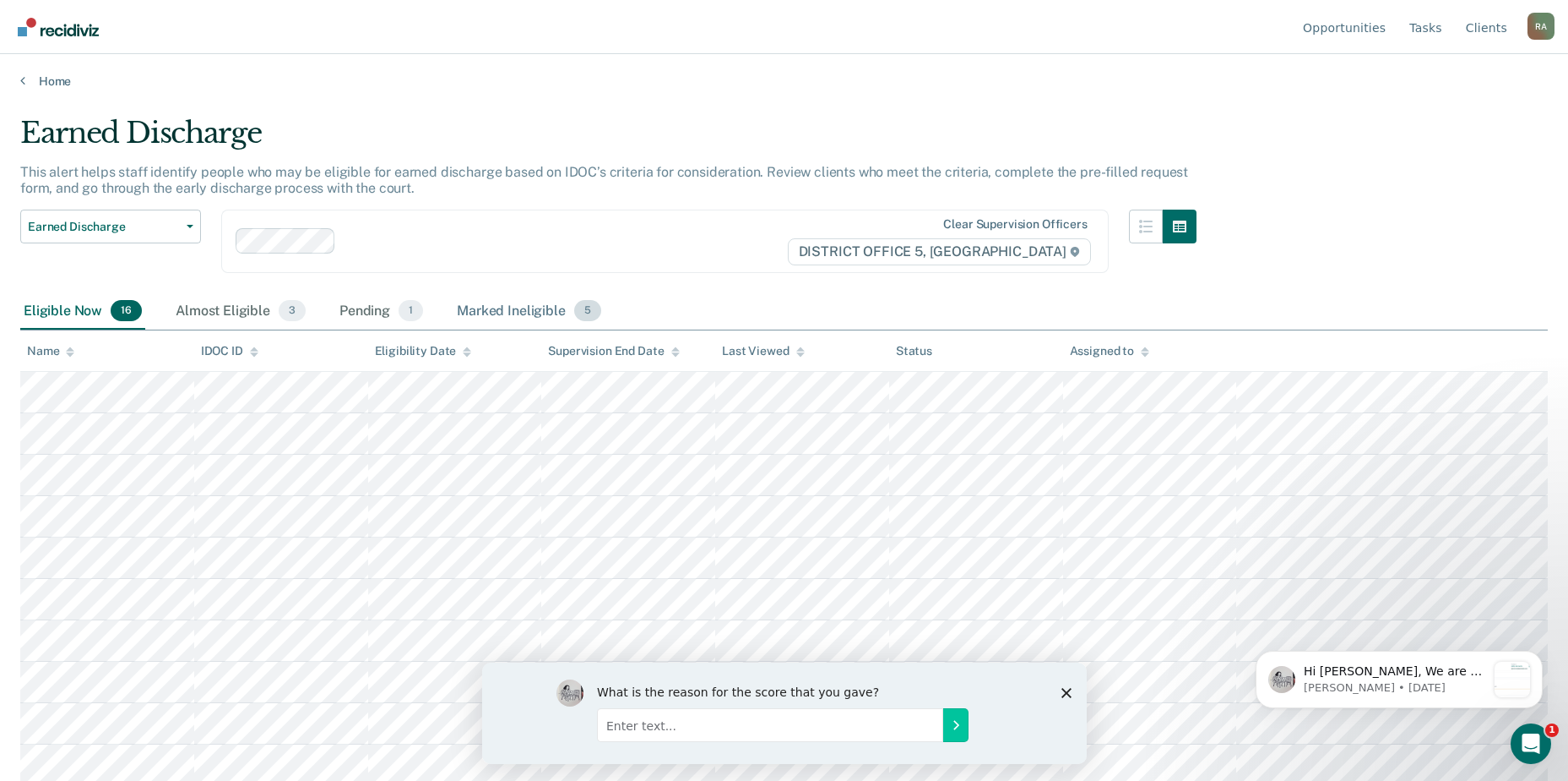
click at [501, 310] on div "Marked Ineligible 5" at bounding box center [528, 312] width 151 height 38
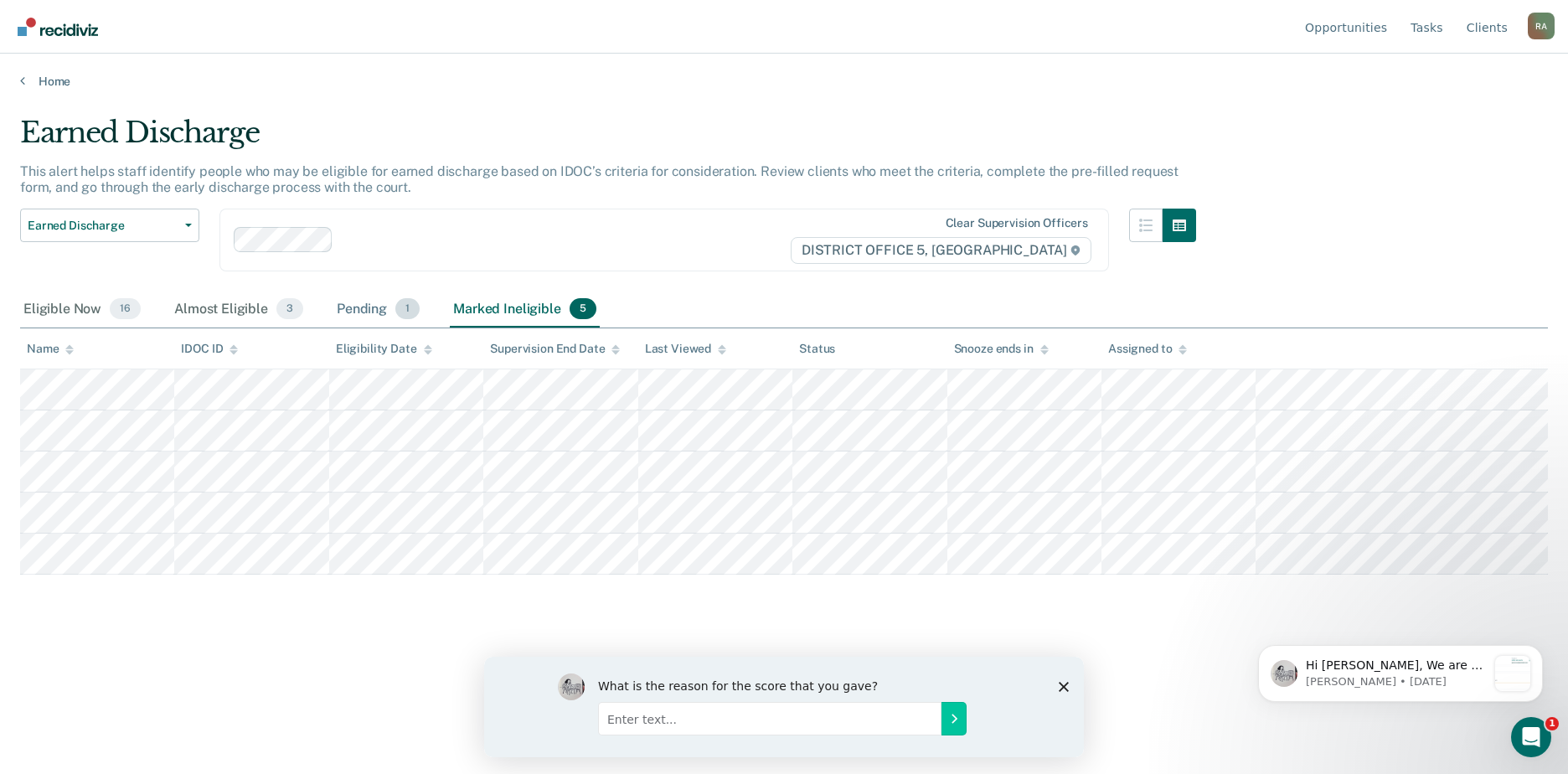
click at [358, 309] on div "Pending 1" at bounding box center [378, 310] width 90 height 37
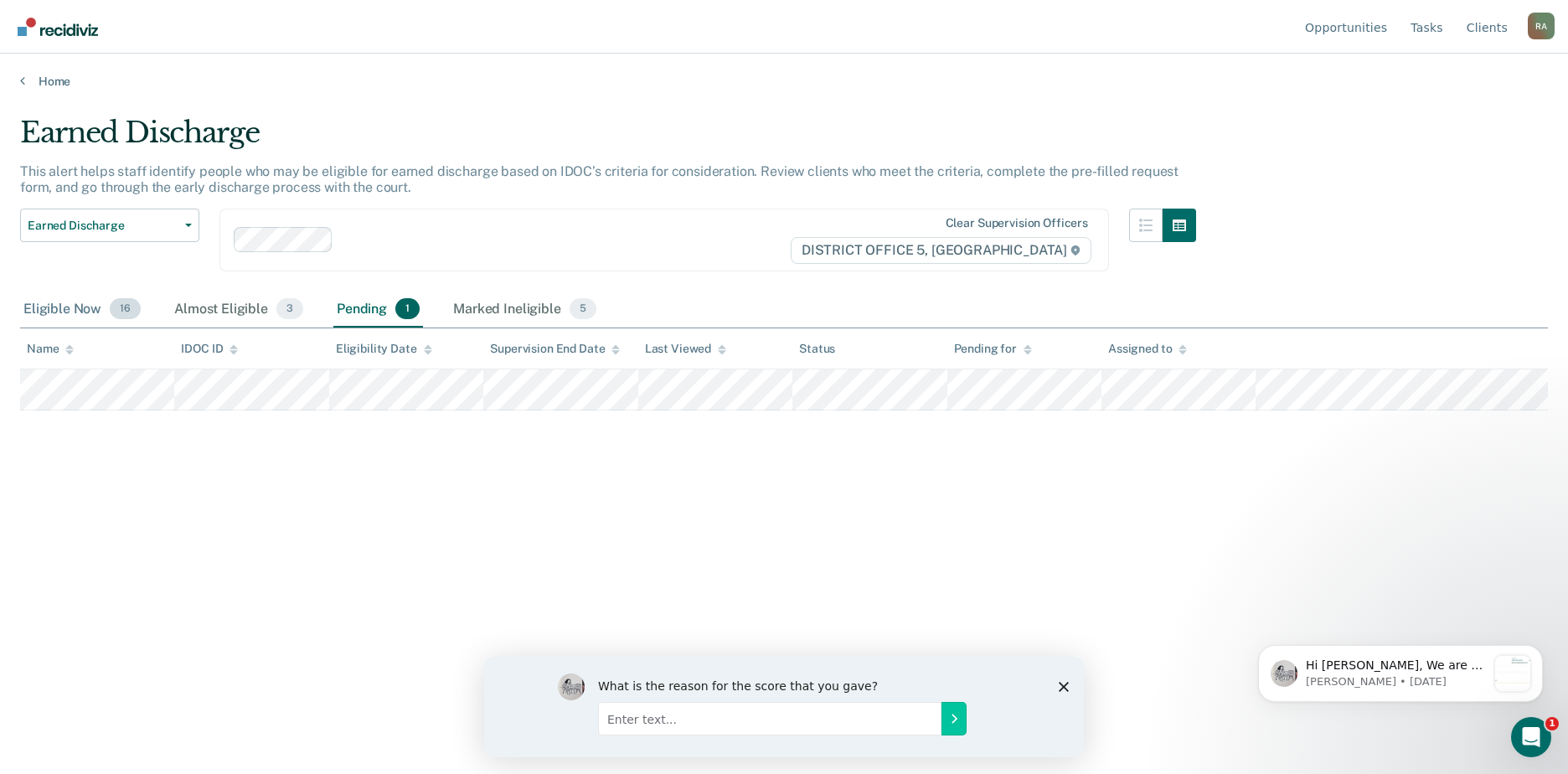
click at [59, 309] on div "Eligible Now 16" at bounding box center [82, 310] width 124 height 37
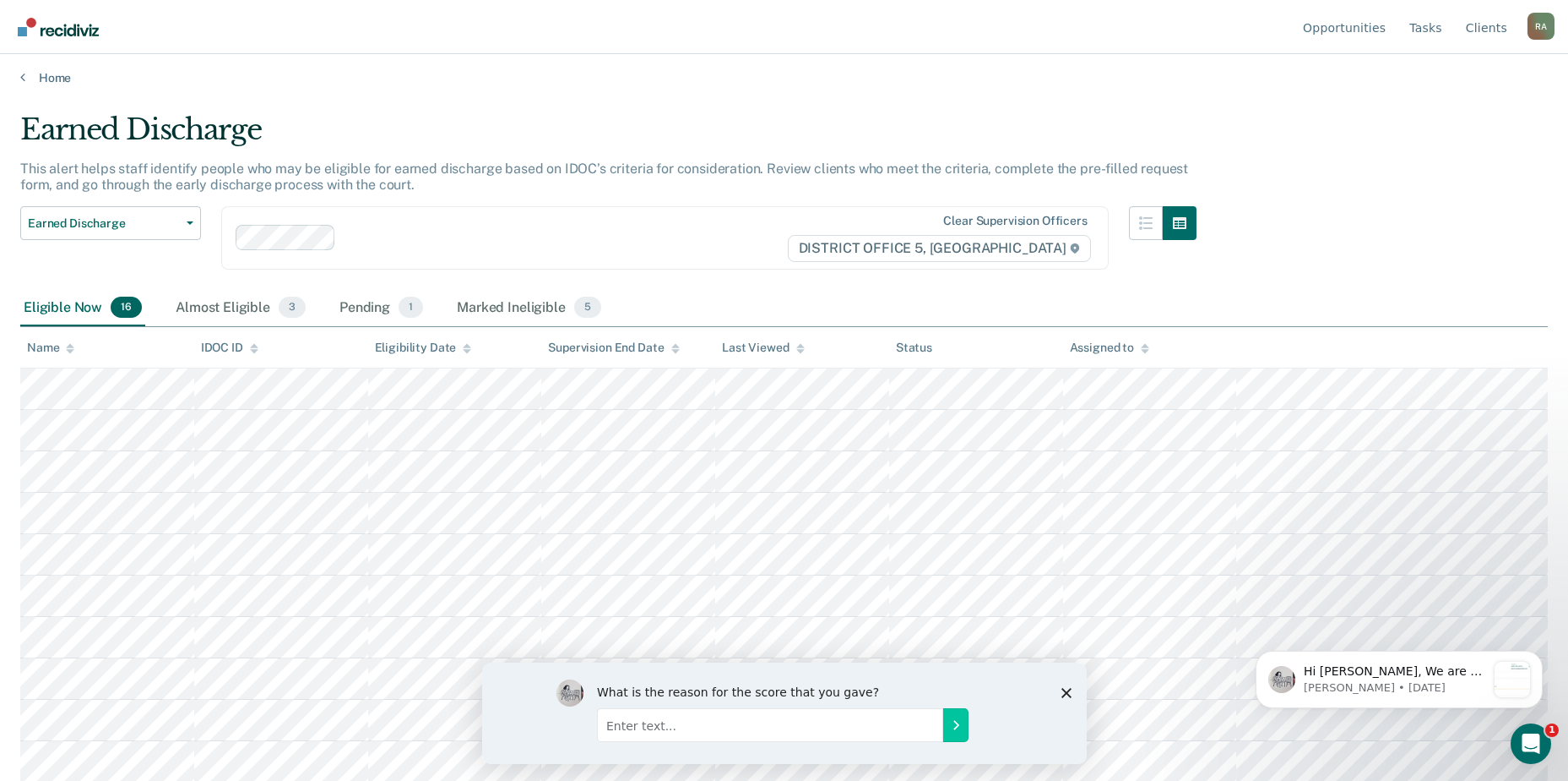
scroll to position [1, 0]
click at [1435, 28] on link "Tasks" at bounding box center [1426, 26] width 40 height 54
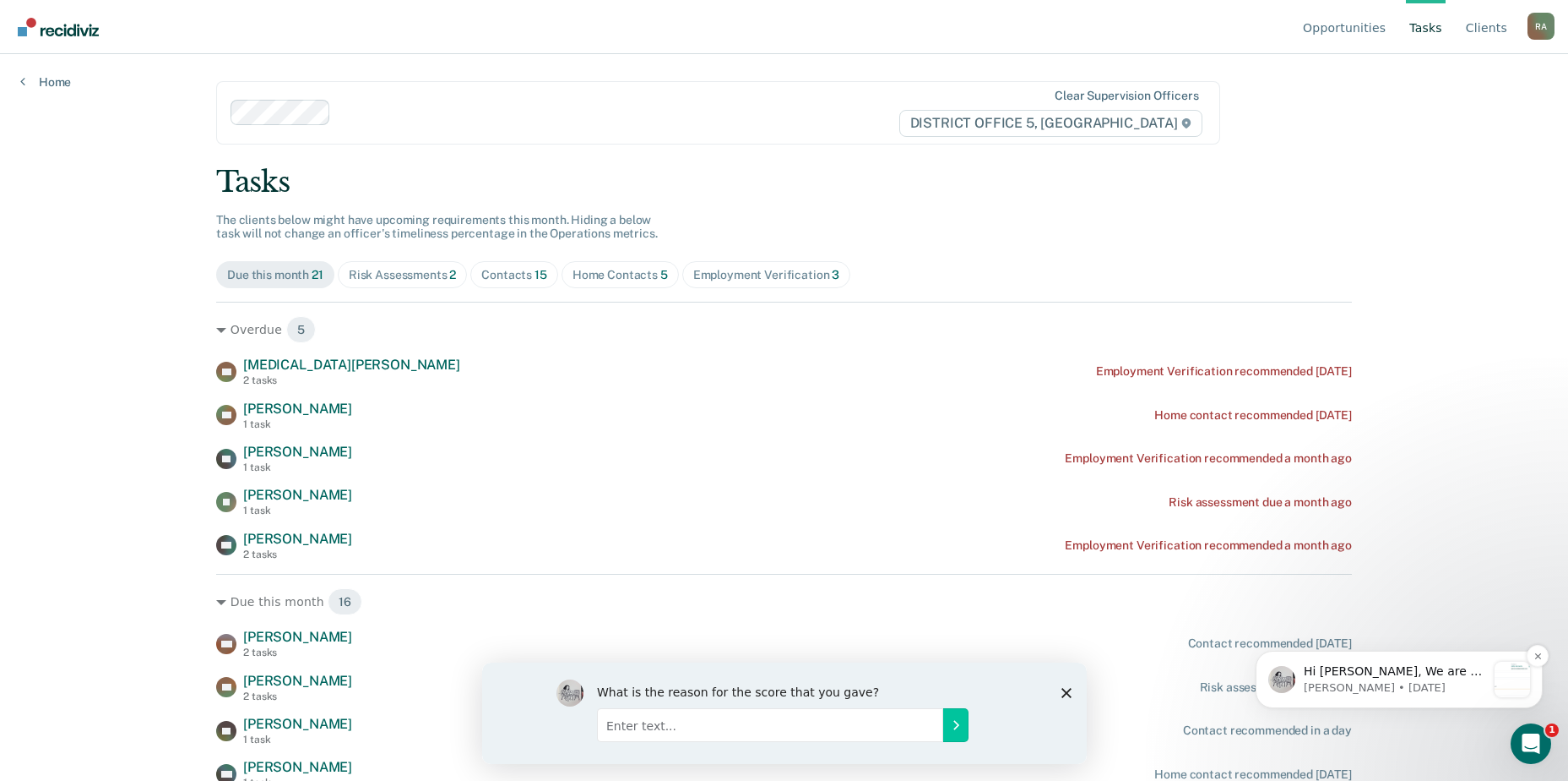
click at [1358, 684] on p "[PERSON_NAME] • [DATE]" at bounding box center [1395, 688] width 182 height 15
click at [730, 717] on input "Enter text..." at bounding box center [770, 724] width 346 height 34
type input "f"
type input "Gomez"
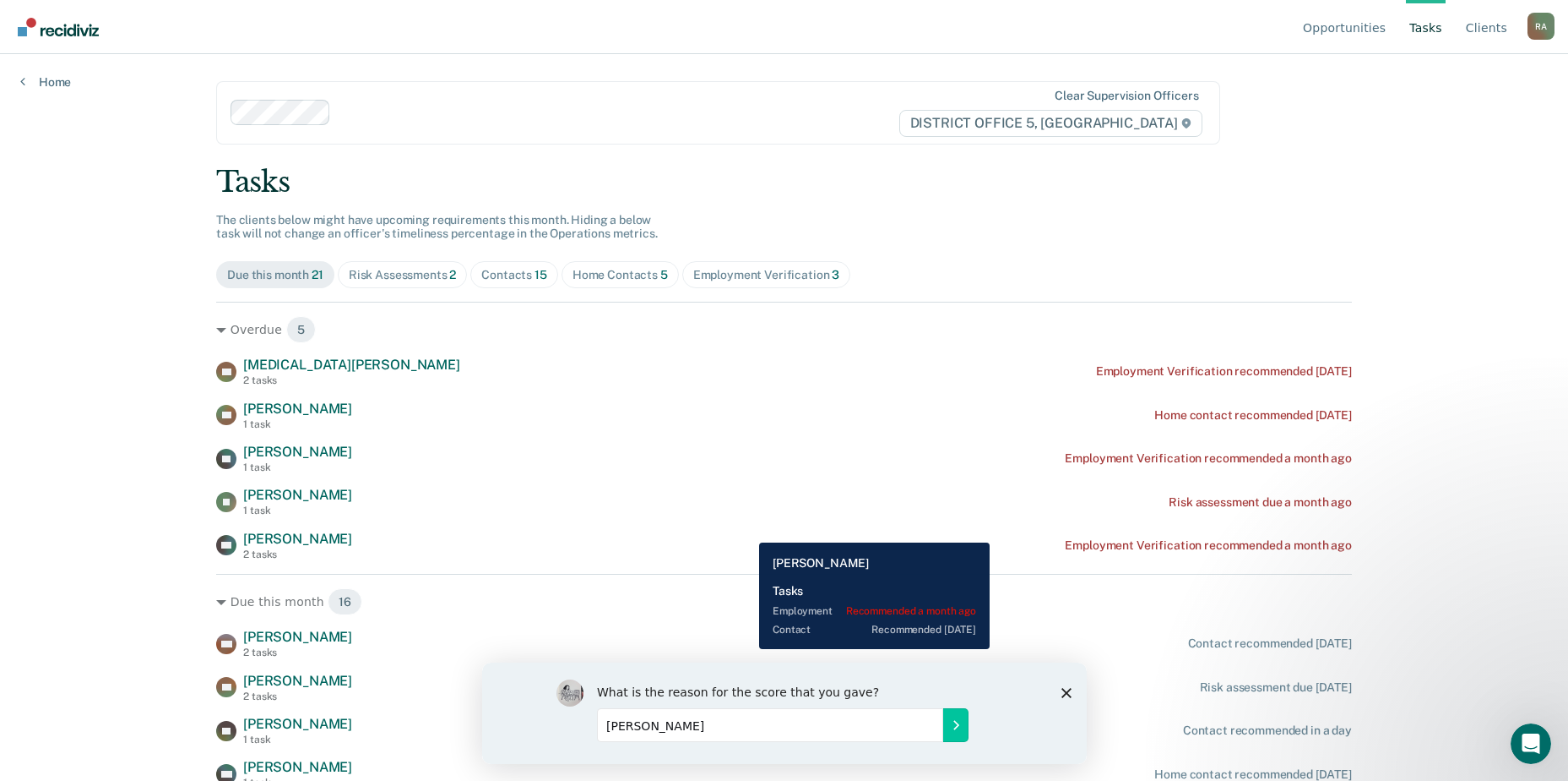
click at [747, 530] on div "XD Xander Donaldson 2 tasks Employment Verification recommended a month ago" at bounding box center [784, 545] width 1136 height 30
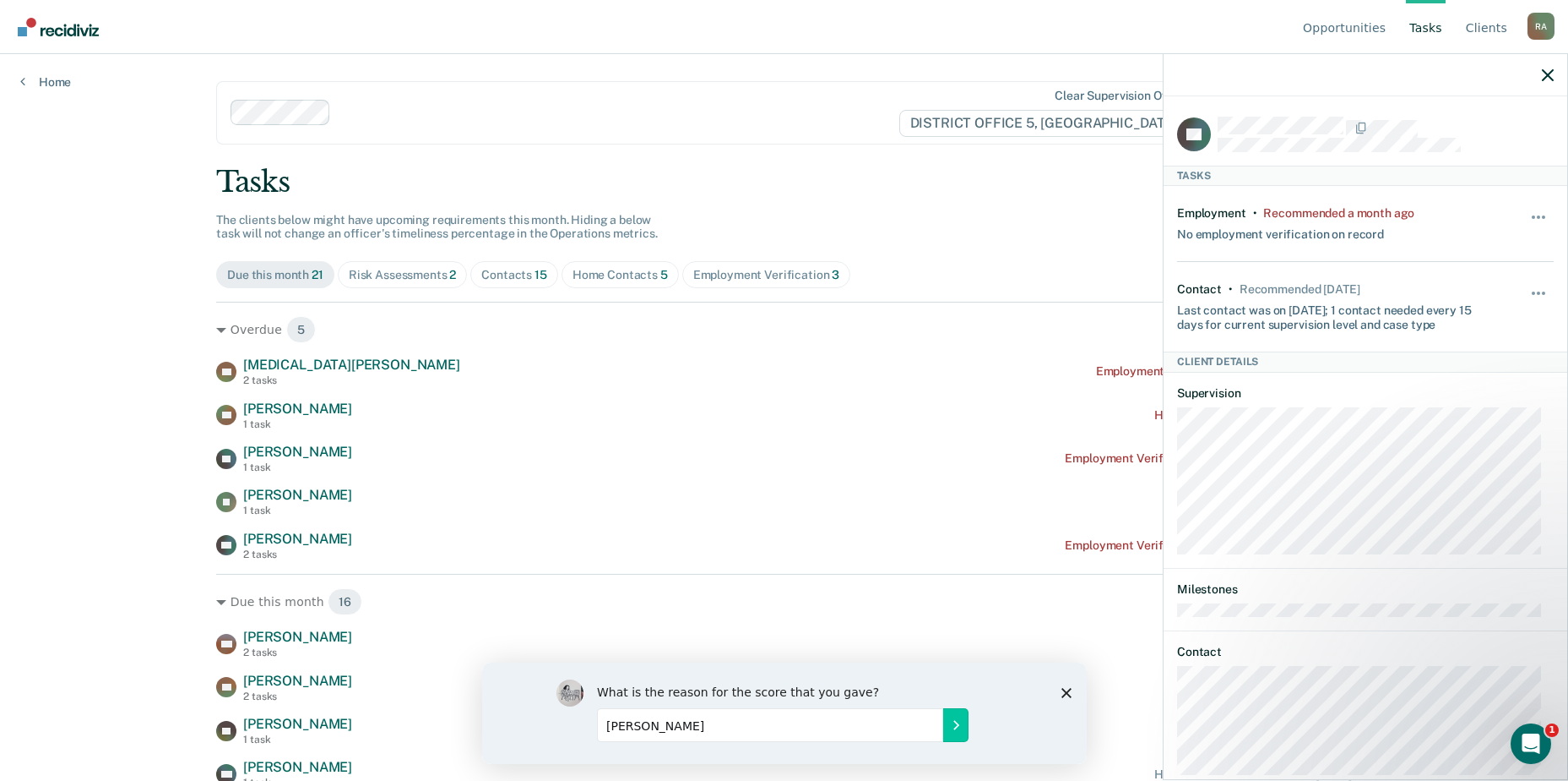
drag, startPoint x: 666, startPoint y: 730, endPoint x: 484, endPoint y: 706, distance: 183.6
click at [486, 706] on div "What is the reason for the score that you gave? Gomez" at bounding box center [784, 712] width 605 height 101
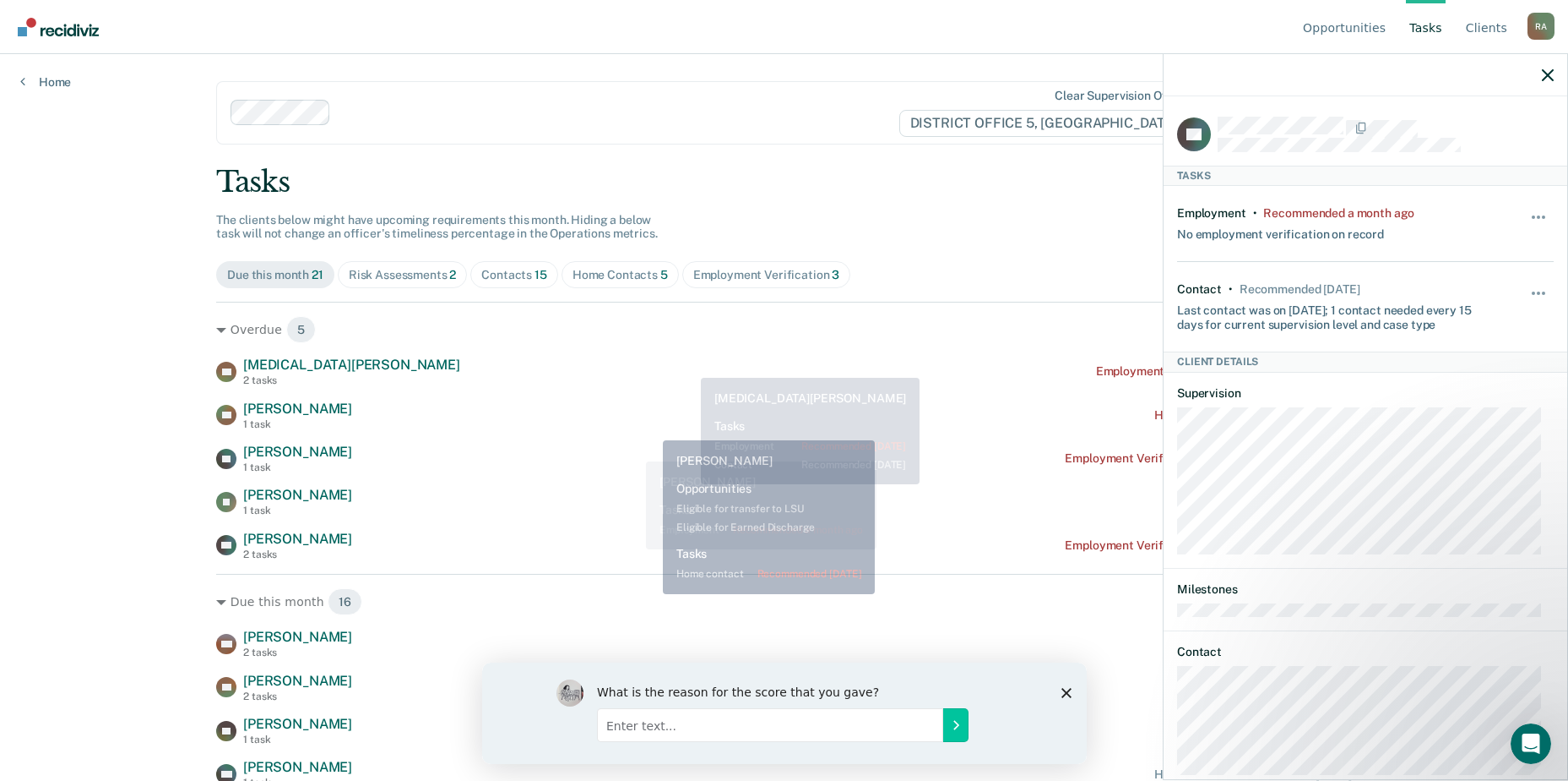
click at [581, 421] on div "AR Arturo Reyes 1 task Home contact recommended 3 months ago" at bounding box center [784, 415] width 1136 height 30
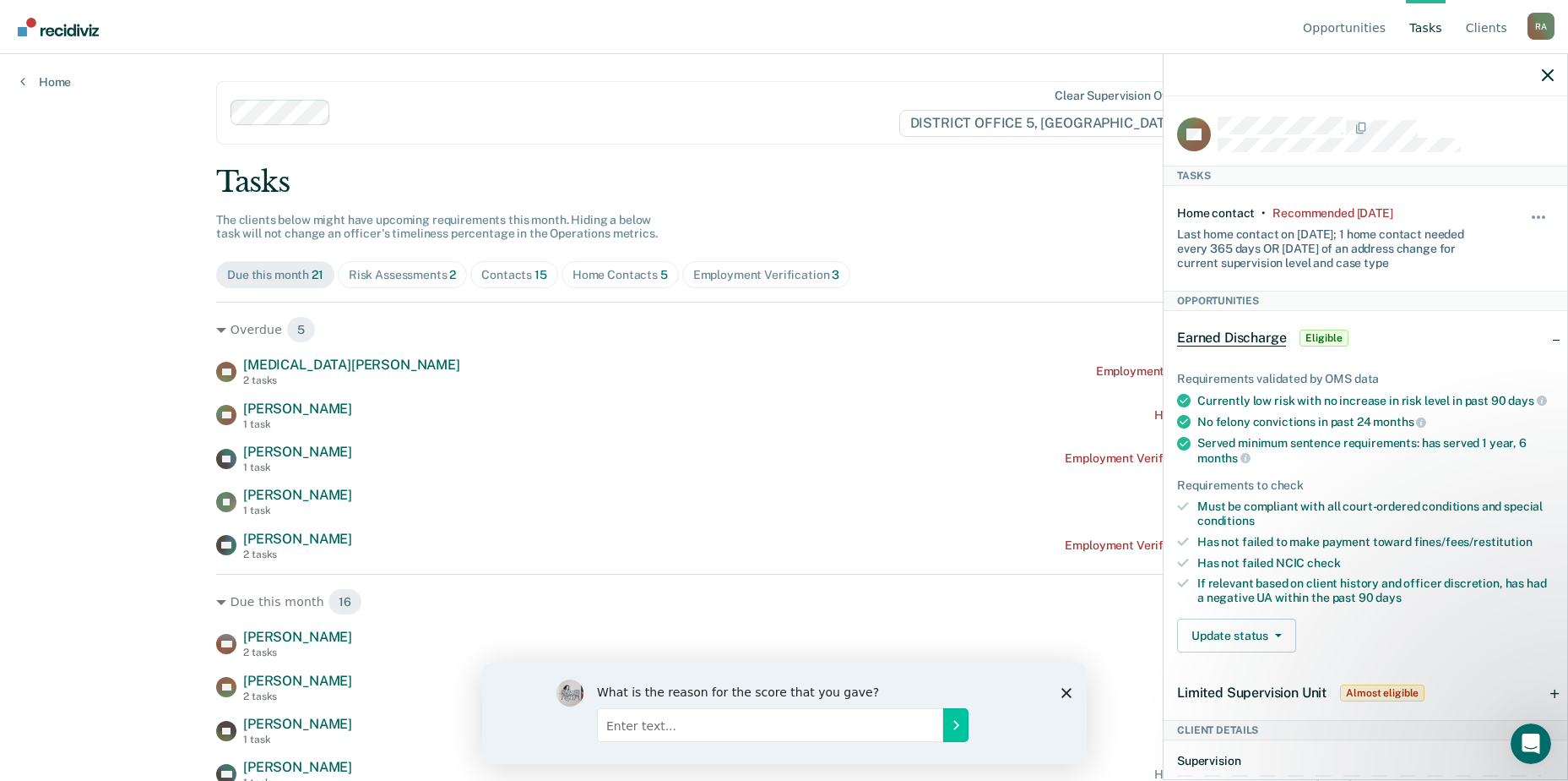
click at [764, 142] on div "Clear supervision officers DISTRICT OFFICE 5, TWIN FALLS" at bounding box center [718, 113] width 1003 height 63
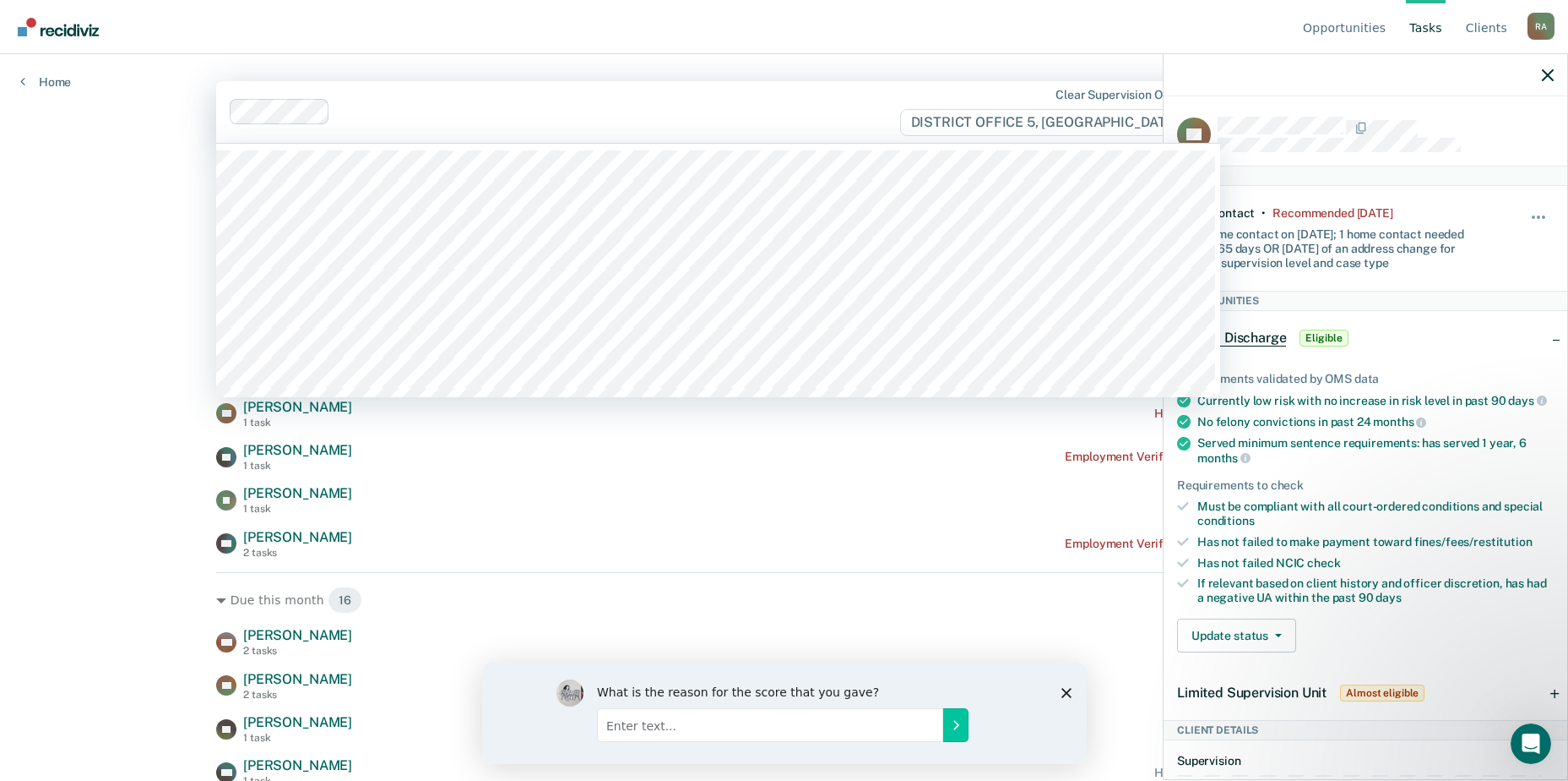
click at [47, 131] on div "Opportunities Tasks Client s Raffs, Allan R A Profile How it works Log Out Home…" at bounding box center [784, 390] width 1568 height 781
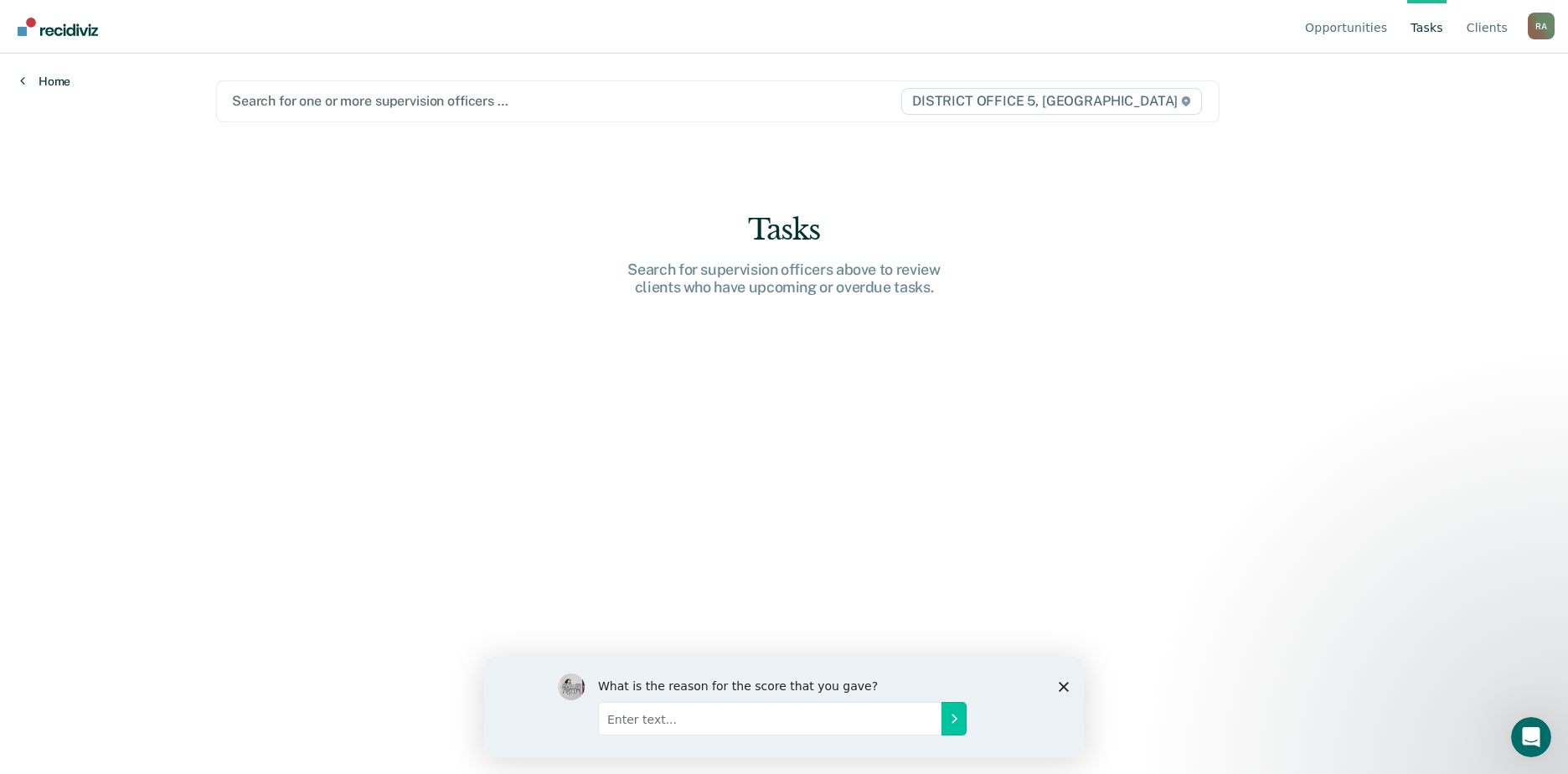
click at [54, 83] on link "Home" at bounding box center [45, 81] width 50 height 15
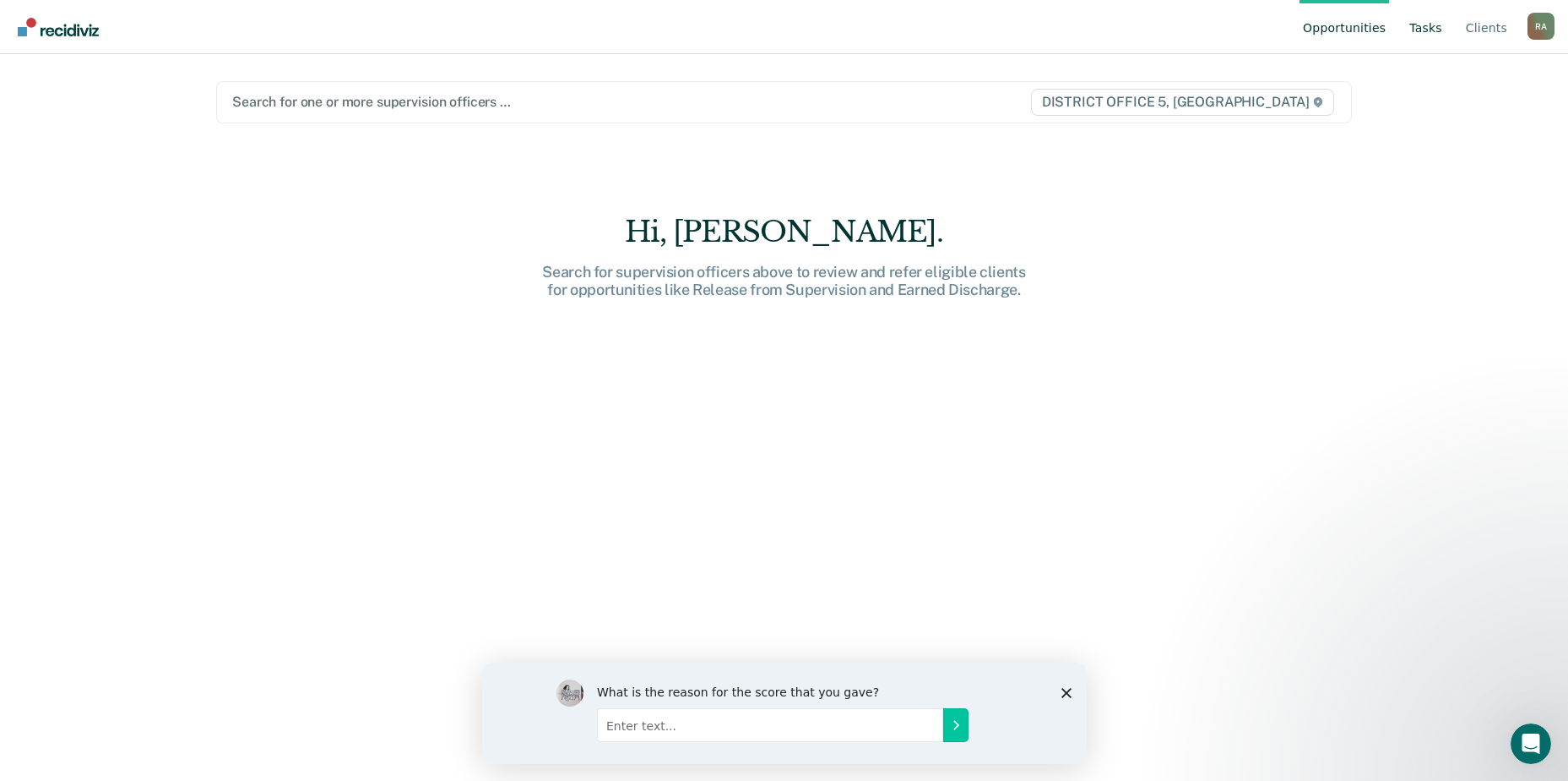
click at [1417, 28] on link "Tasks" at bounding box center [1426, 26] width 40 height 54
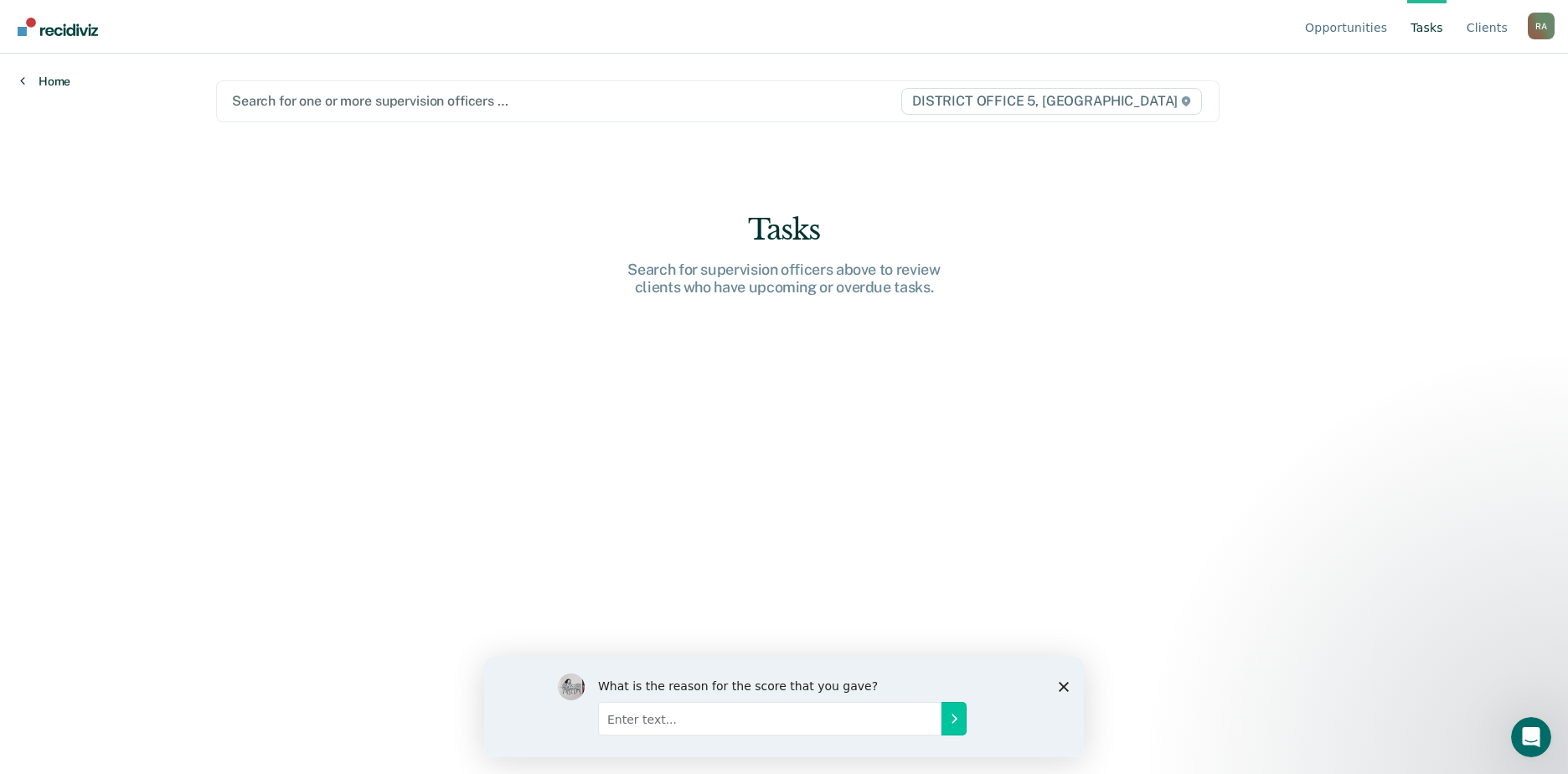
click at [54, 86] on link "Home" at bounding box center [45, 81] width 50 height 15
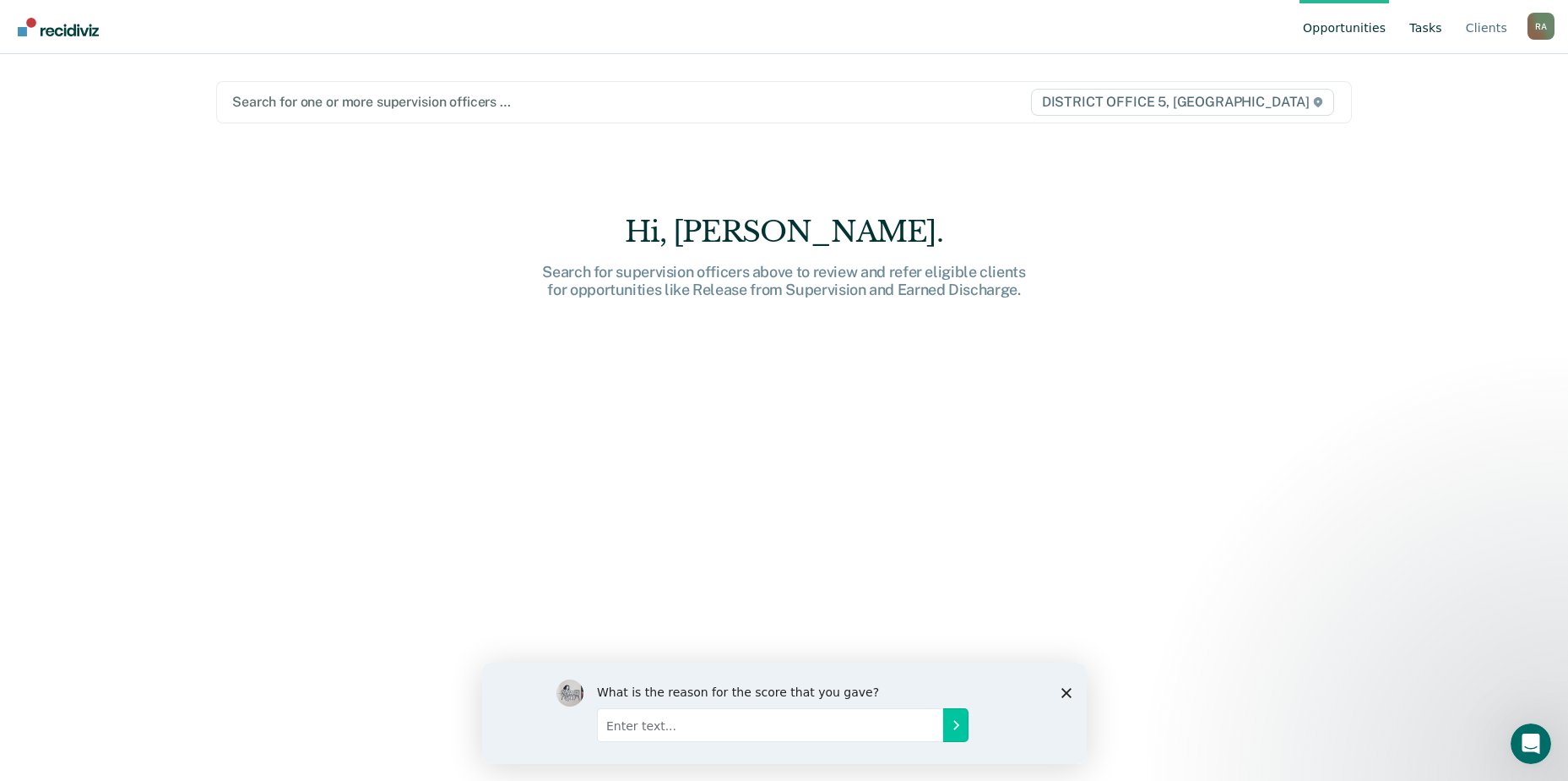
click at [1433, 29] on link "Tasks" at bounding box center [1426, 26] width 40 height 54
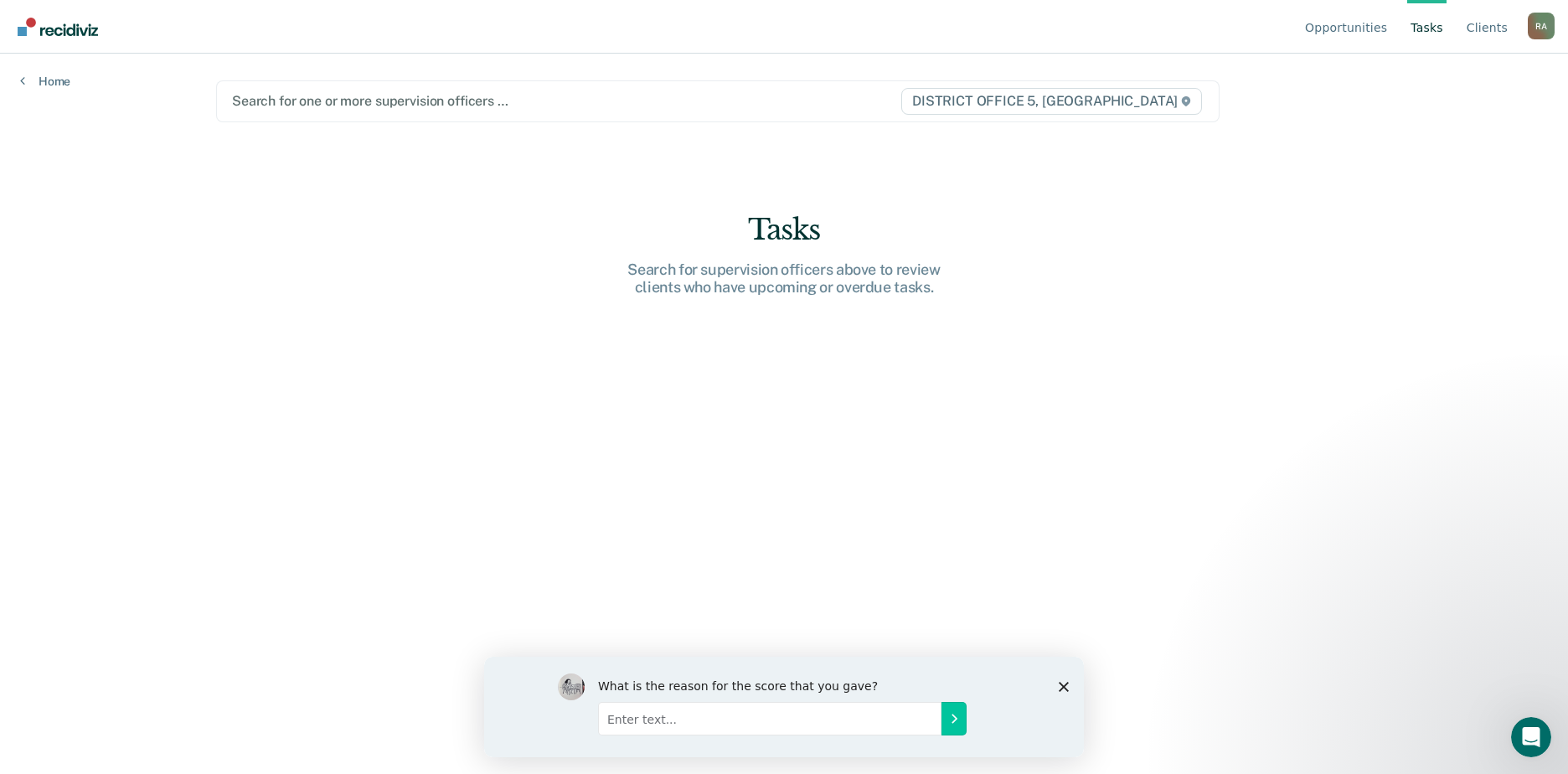
click at [74, 88] on div "Home" at bounding box center [45, 71] width 90 height 35
click at [73, 88] on div "Home" at bounding box center [45, 71] width 90 height 35
click at [67, 84] on link "Home" at bounding box center [45, 81] width 50 height 15
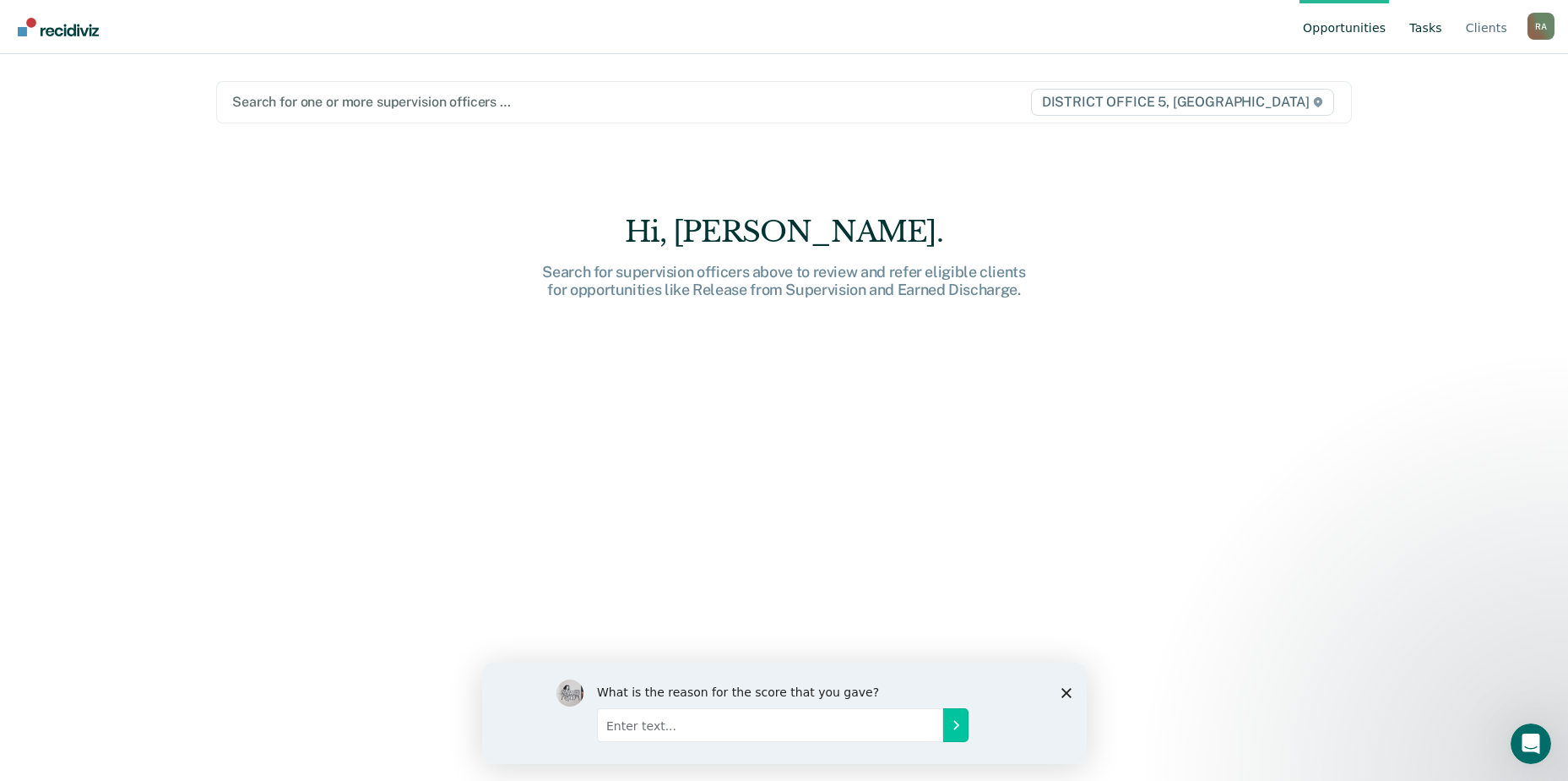
click at [1438, 22] on link "Tasks" at bounding box center [1426, 26] width 40 height 54
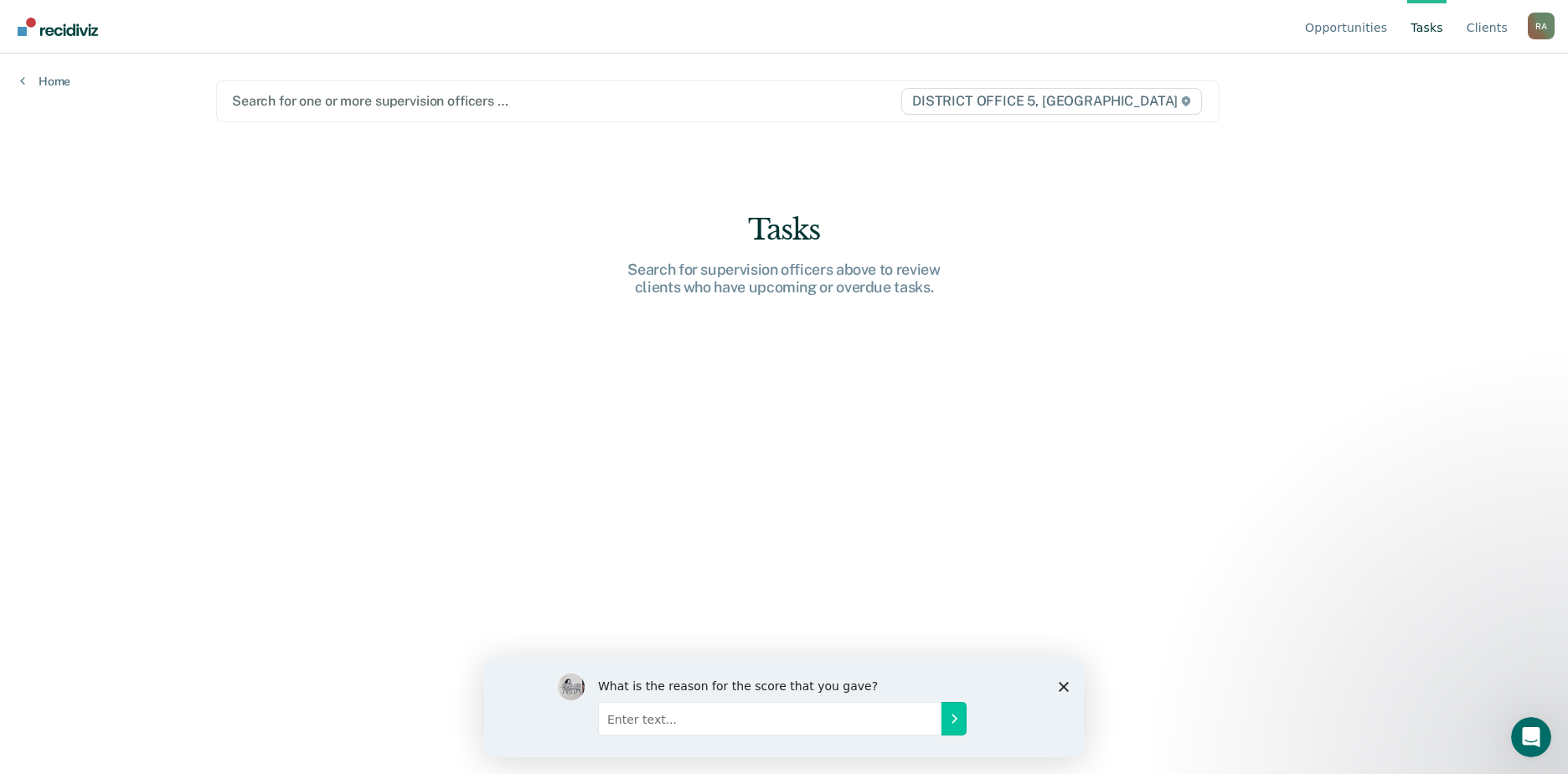
drag, startPoint x: 775, startPoint y: 203, endPoint x: 798, endPoint y: 230, distance: 35.5
click at [777, 206] on main "Search for one or more supervision officers … DISTRICT OFFICE 5, TWIN FALLS Tas…" at bounding box center [784, 393] width 1176 height 680
click at [798, 230] on div "Tasks" at bounding box center [784, 230] width 536 height 35
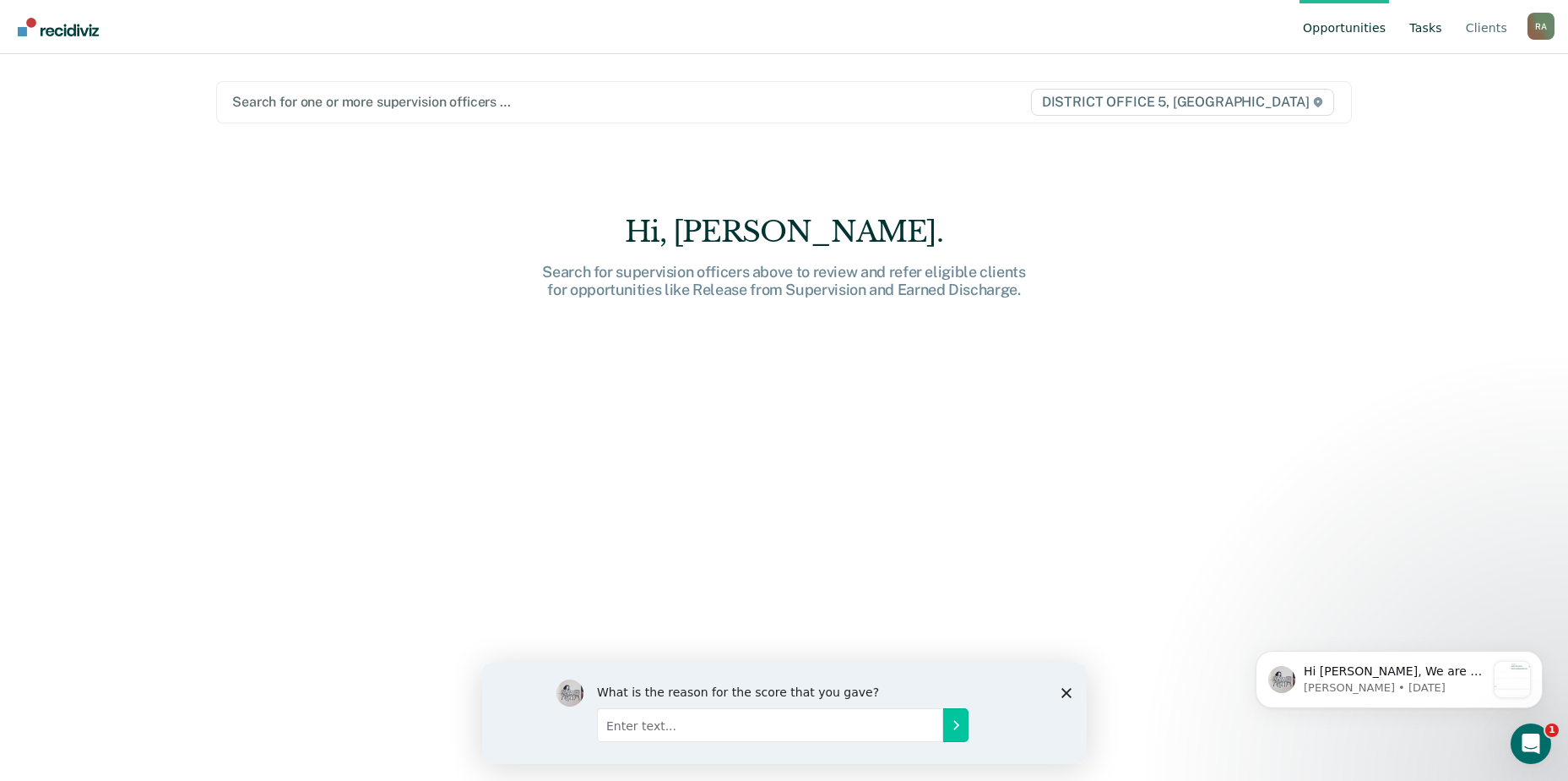
click at [1418, 20] on link "Tasks" at bounding box center [1426, 26] width 40 height 54
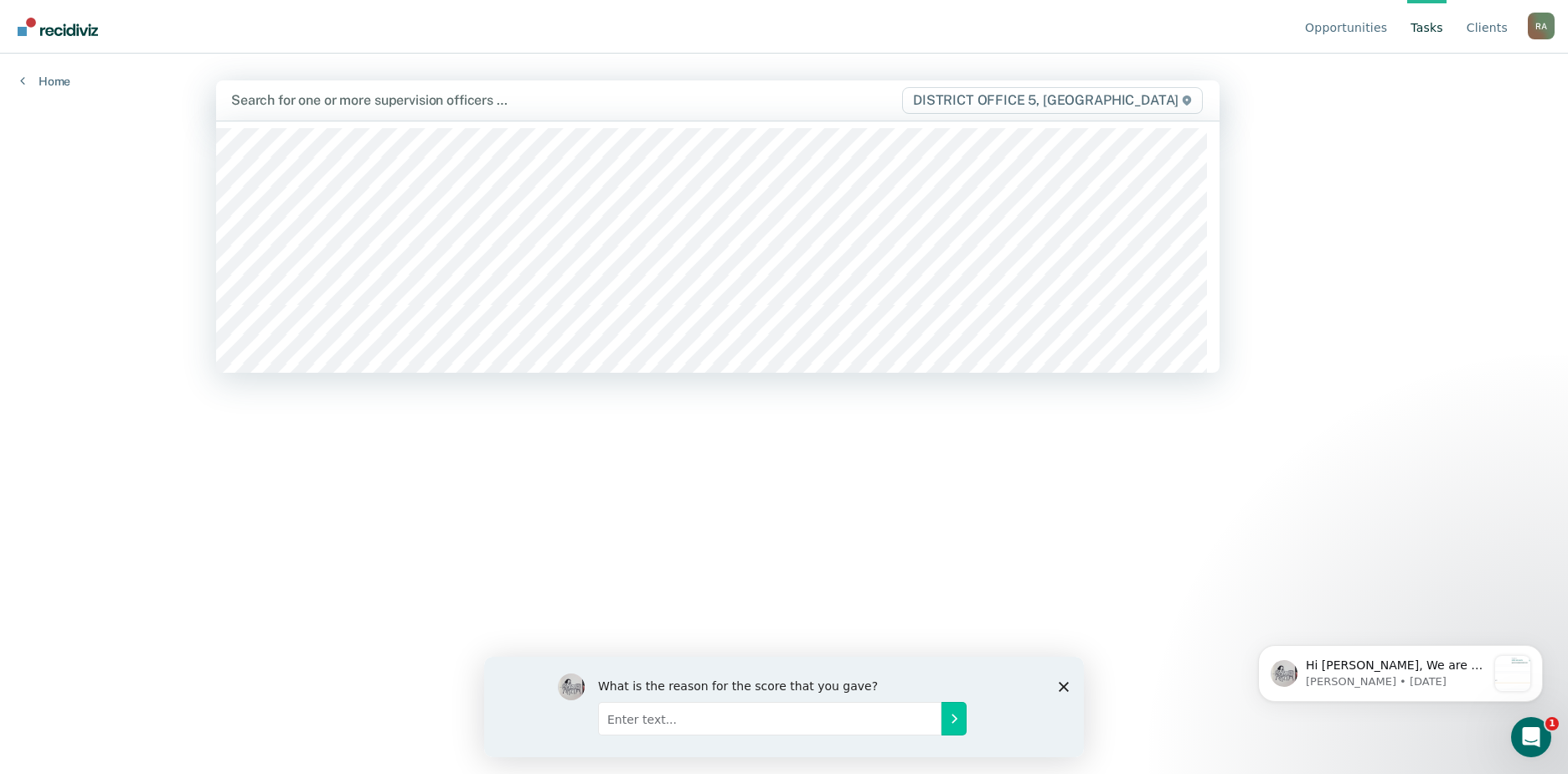
click at [395, 97] on div at bounding box center [566, 100] width 669 height 19
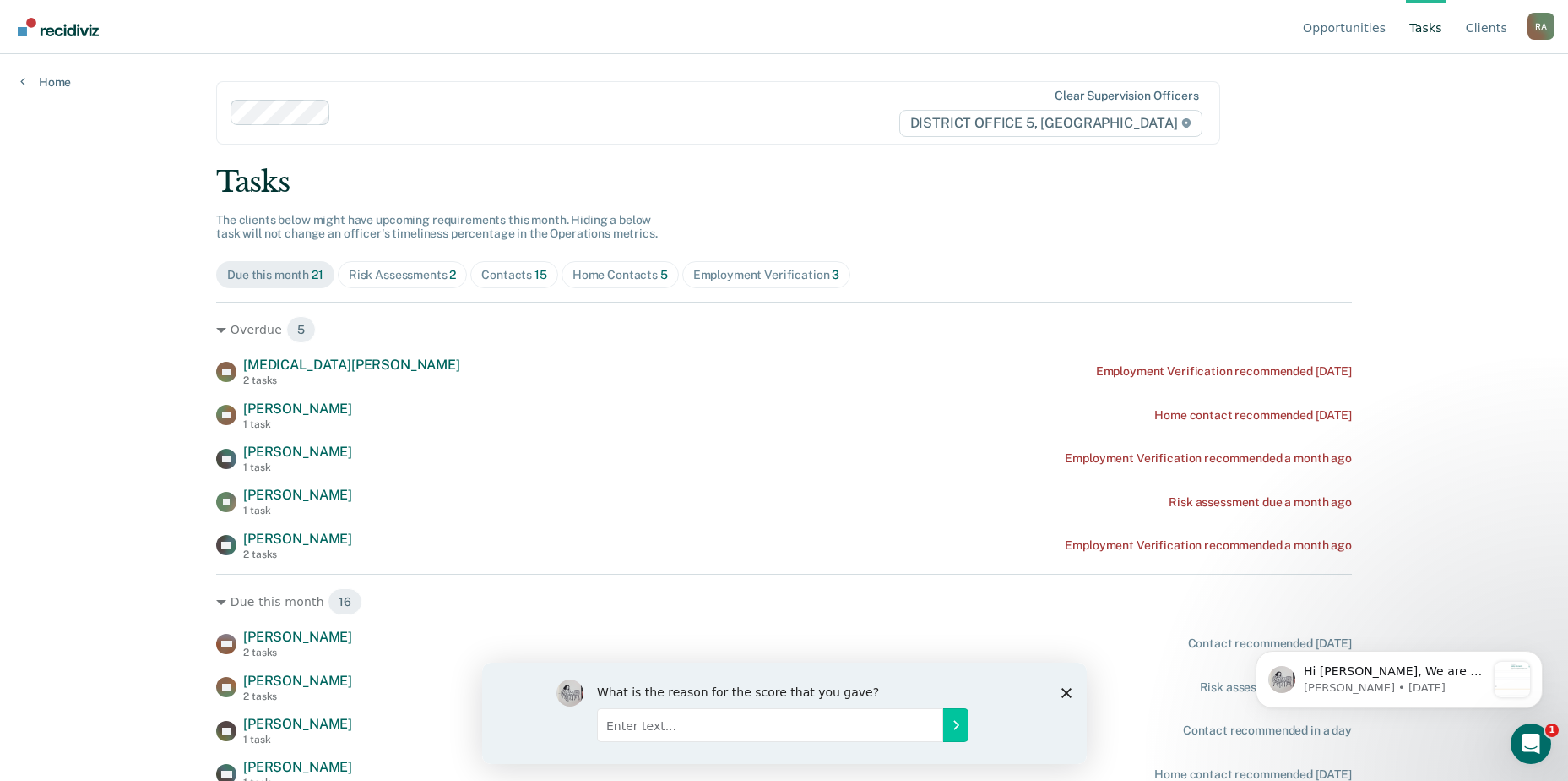
click at [497, 273] on div "Contacts 15" at bounding box center [514, 275] width 66 height 14
